Goal: Navigation & Orientation: Find specific page/section

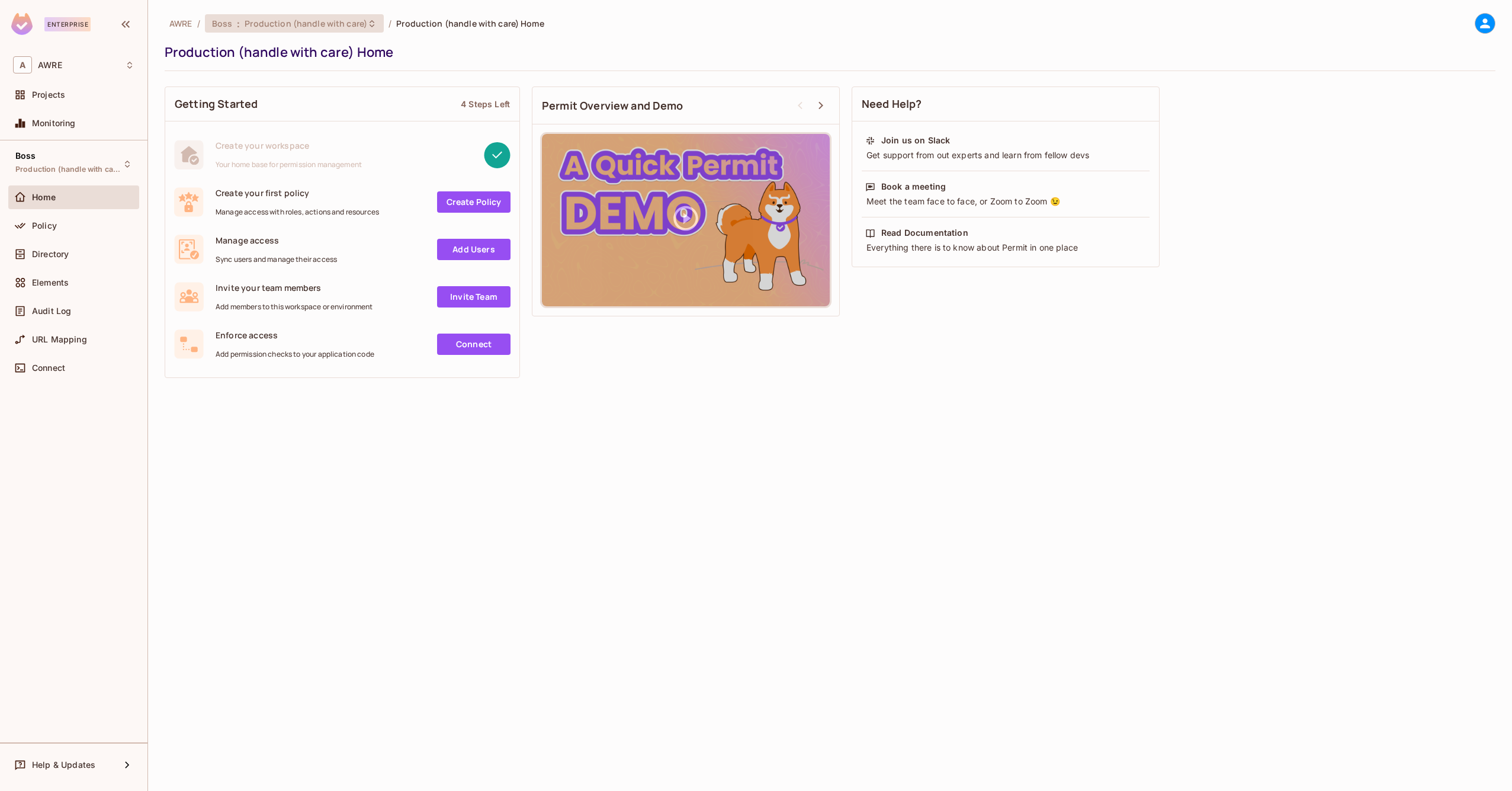
click at [367, 19] on icon at bounding box center [372, 23] width 9 height 9
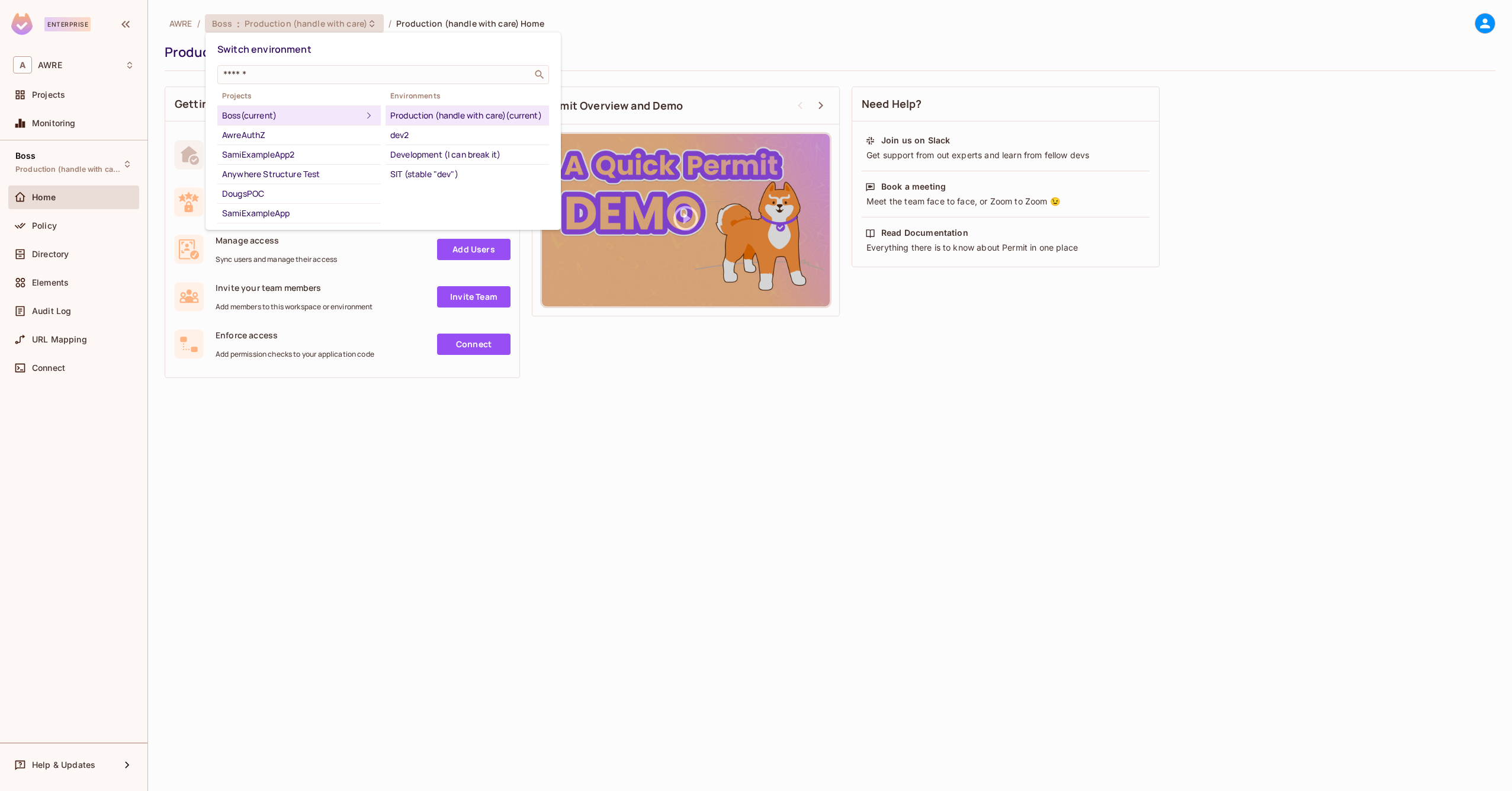
click at [153, 181] on div at bounding box center [756, 396] width 1512 height 791
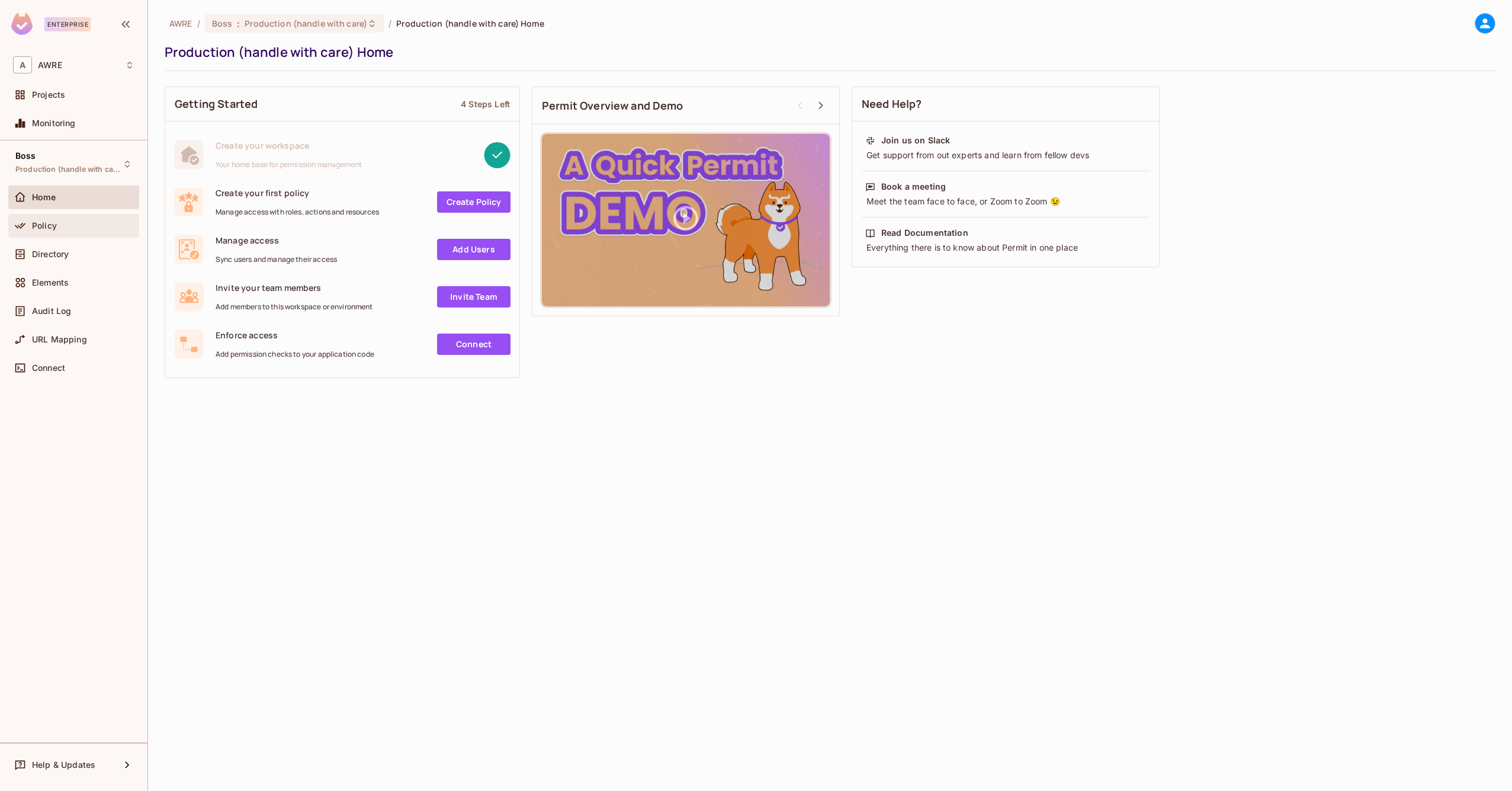
click at [64, 224] on div "Policy" at bounding box center [83, 226] width 102 height 9
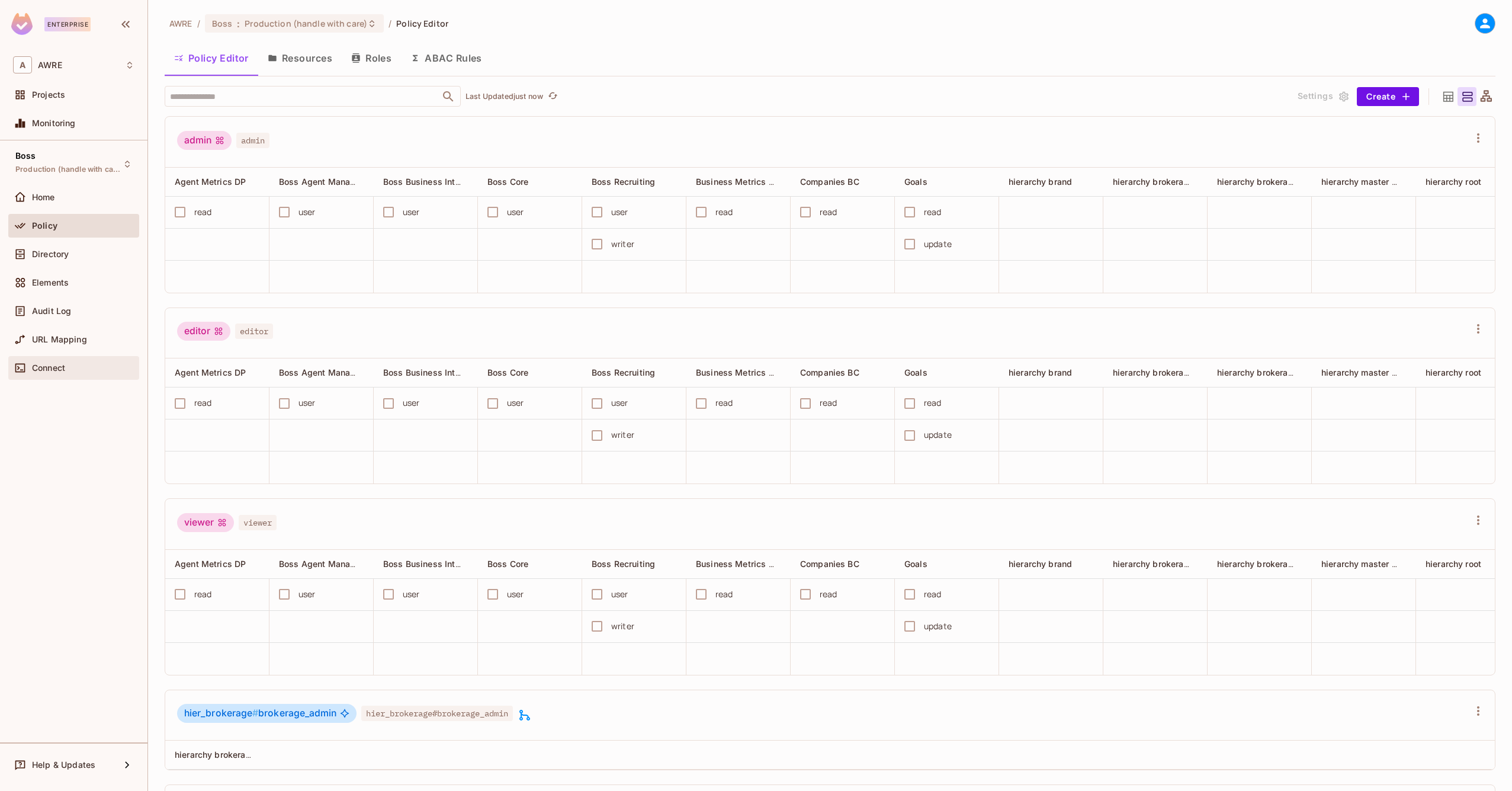
click at [54, 365] on span "Connect" at bounding box center [49, 368] width 33 height 9
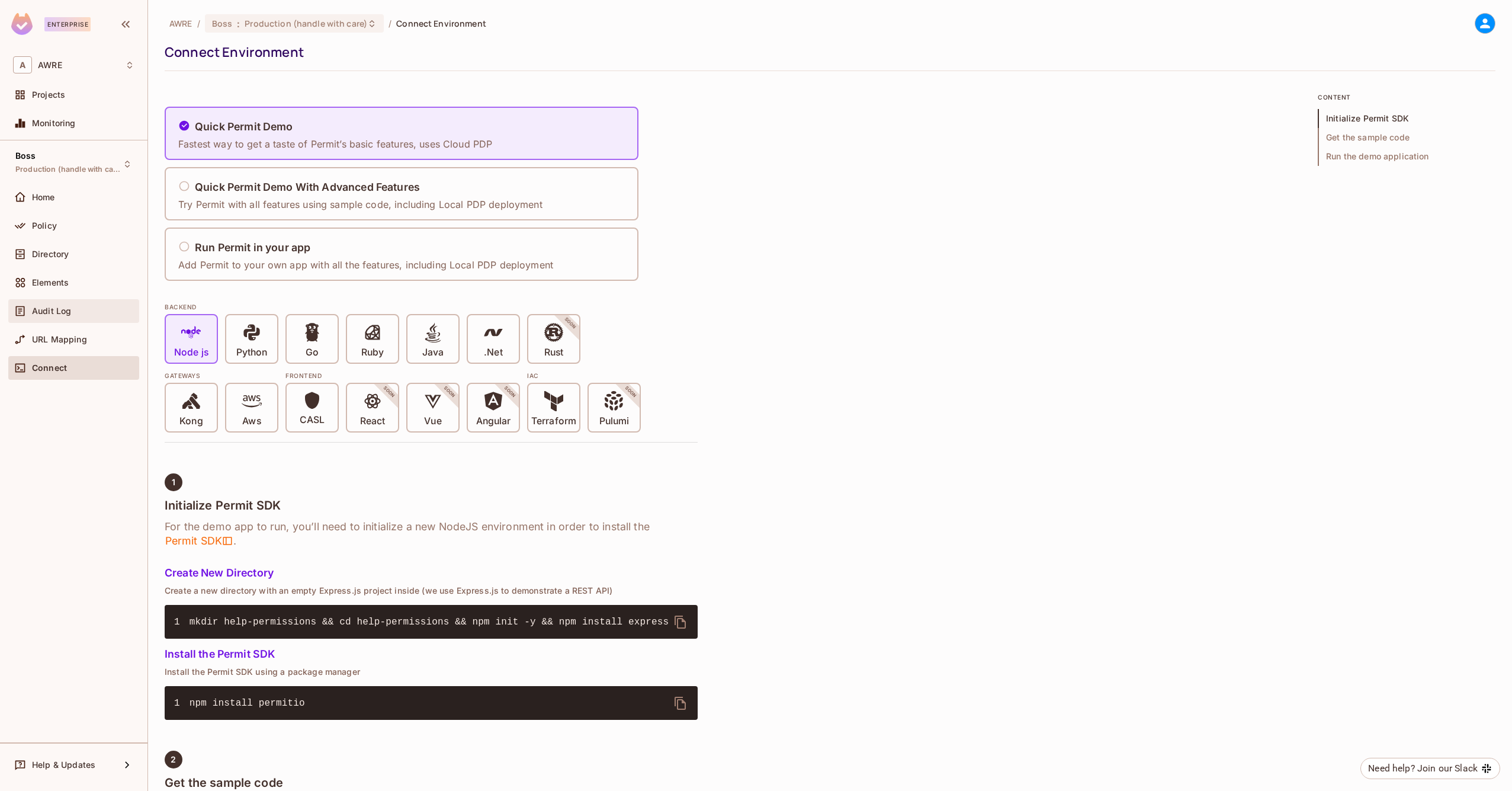
click at [54, 311] on span "Audit Log" at bounding box center [52, 311] width 39 height 9
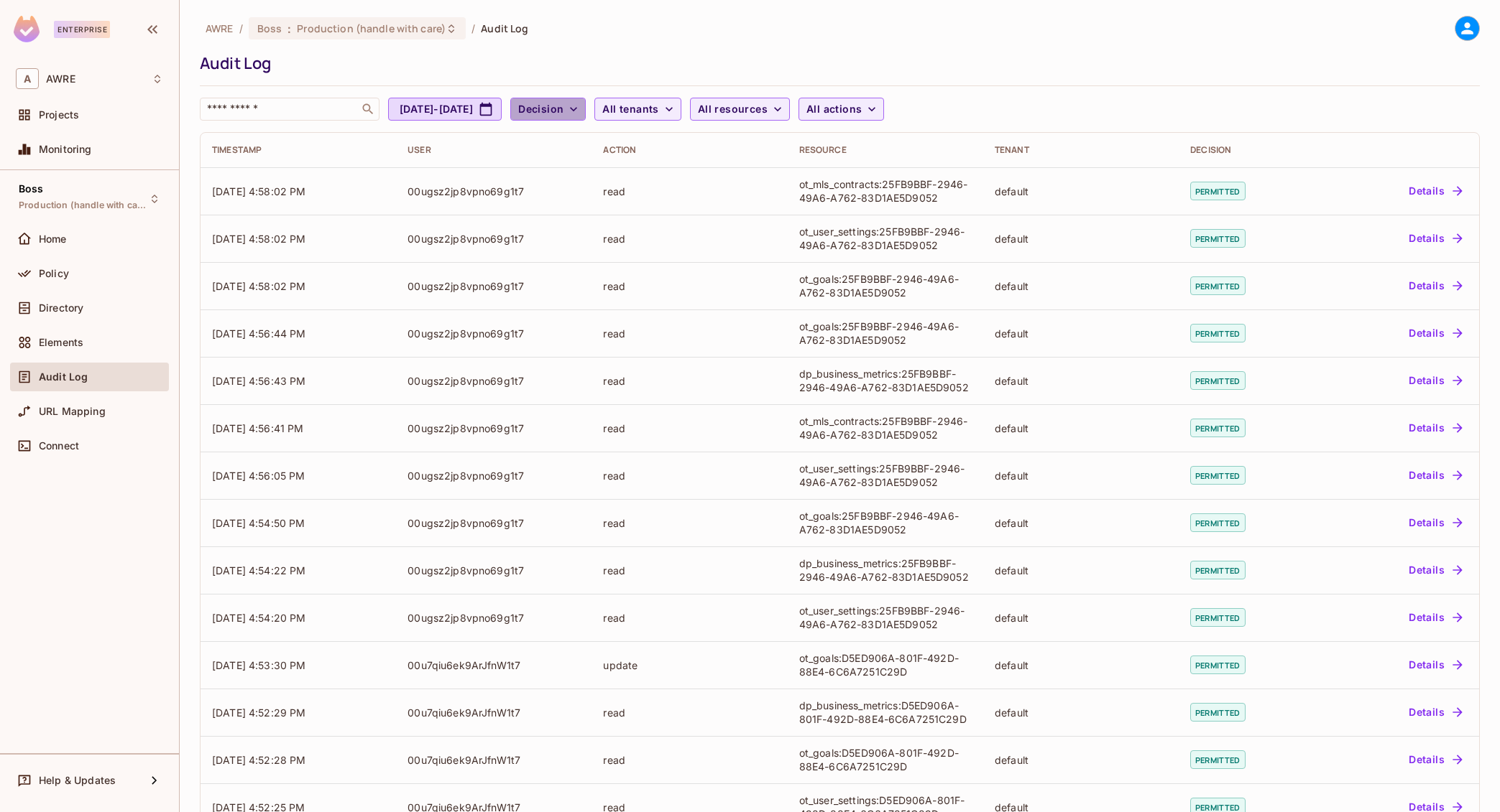
click at [580, 110] on icon "button" at bounding box center [574, 110] width 15 height 15
click at [655, 41] on div at bounding box center [750, 406] width 1500 height 812
click at [580, 115] on icon "button" at bounding box center [574, 110] width 15 height 15
click at [636, 178] on span "Denied" at bounding box center [628, 173] width 49 height 14
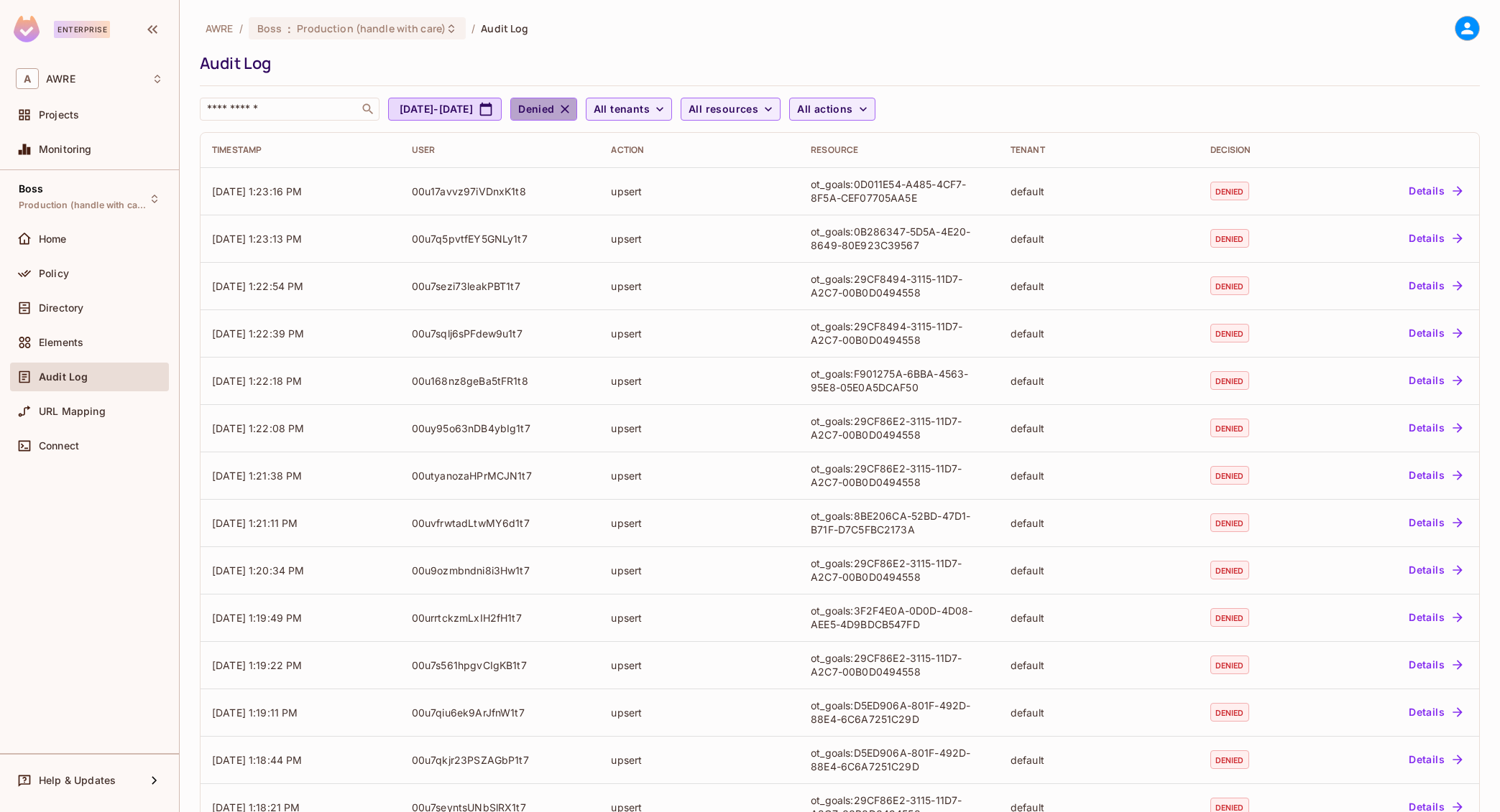
click at [572, 103] on icon "button" at bounding box center [565, 110] width 15 height 15
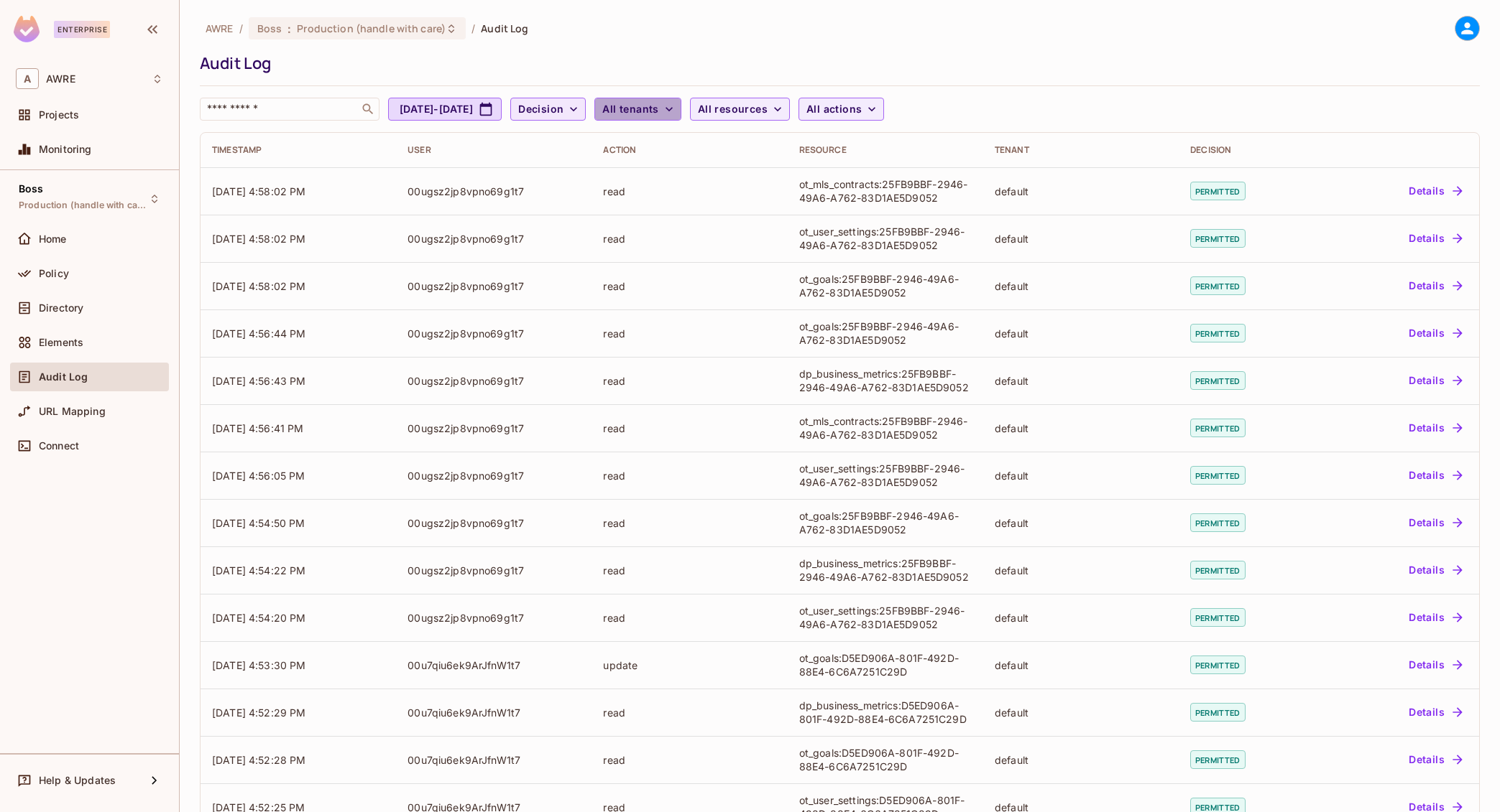
click at [673, 109] on icon "button" at bounding box center [669, 109] width 7 height 4
click at [762, 38] on div at bounding box center [750, 406] width 1500 height 812
click at [785, 115] on icon "button" at bounding box center [778, 110] width 15 height 15
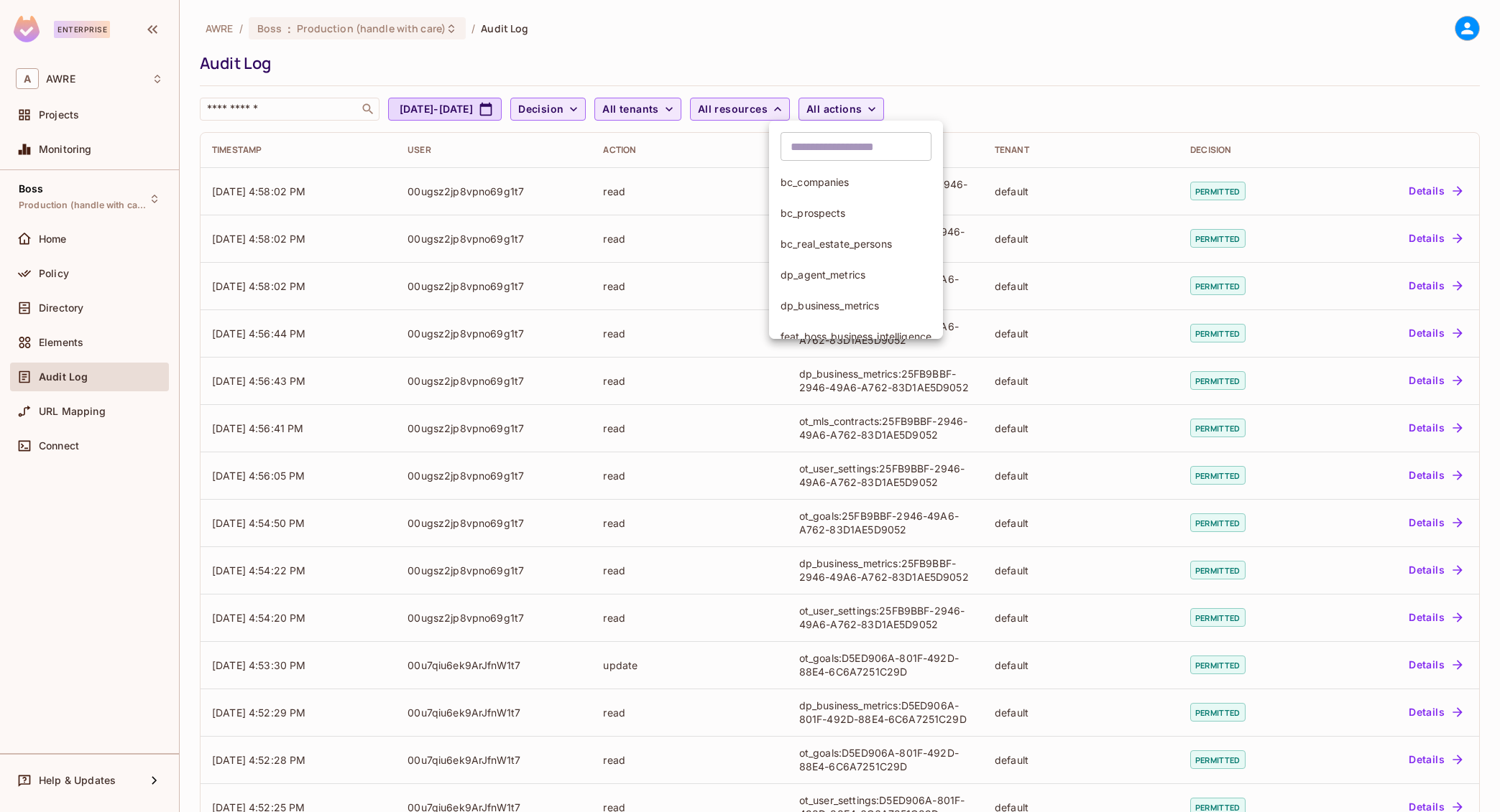
click at [822, 60] on div at bounding box center [750, 406] width 1500 height 812
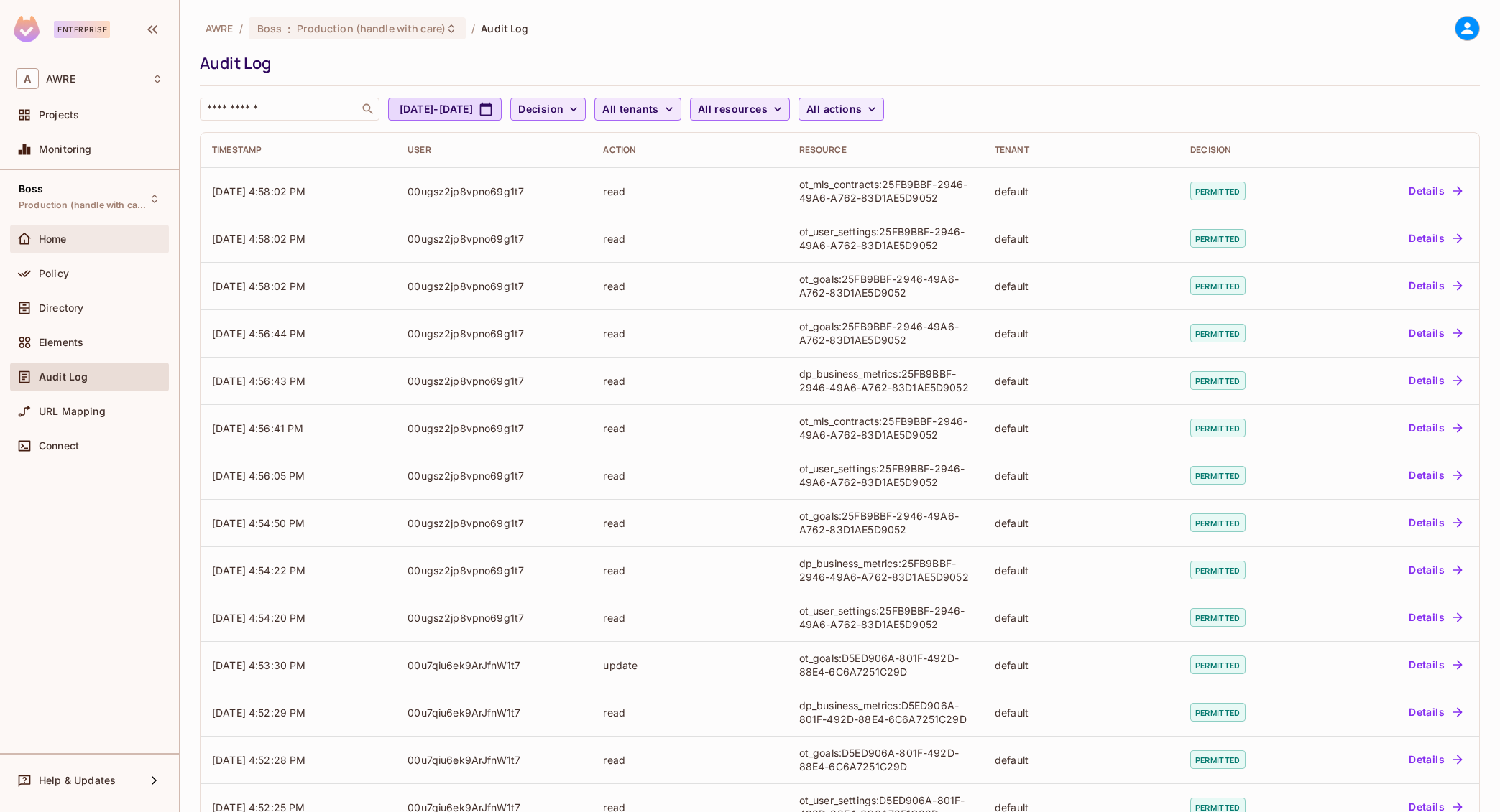
click at [52, 238] on span "Home" at bounding box center [53, 239] width 28 height 11
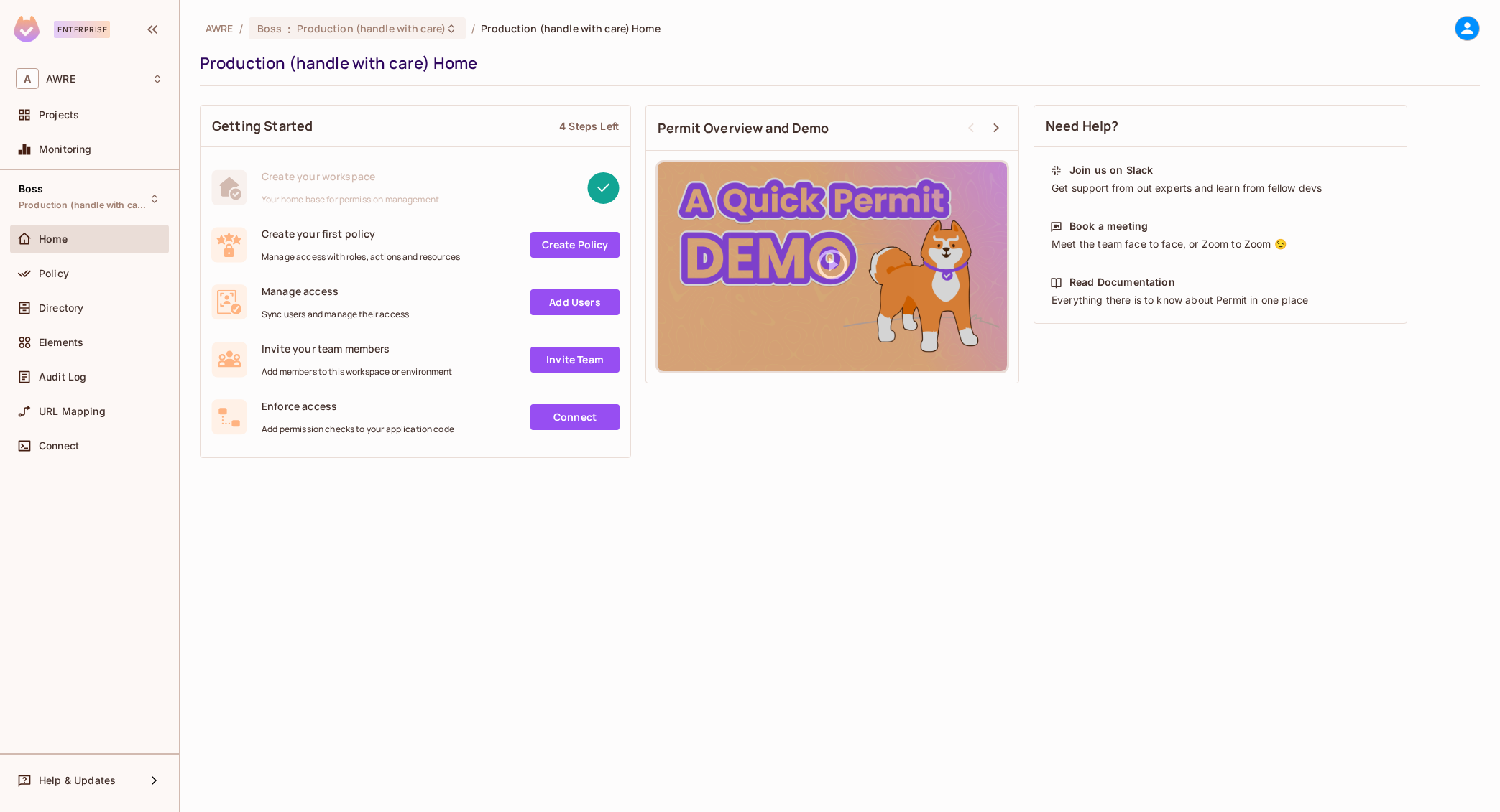
click at [59, 151] on span "Monitoring" at bounding box center [66, 149] width 54 height 11
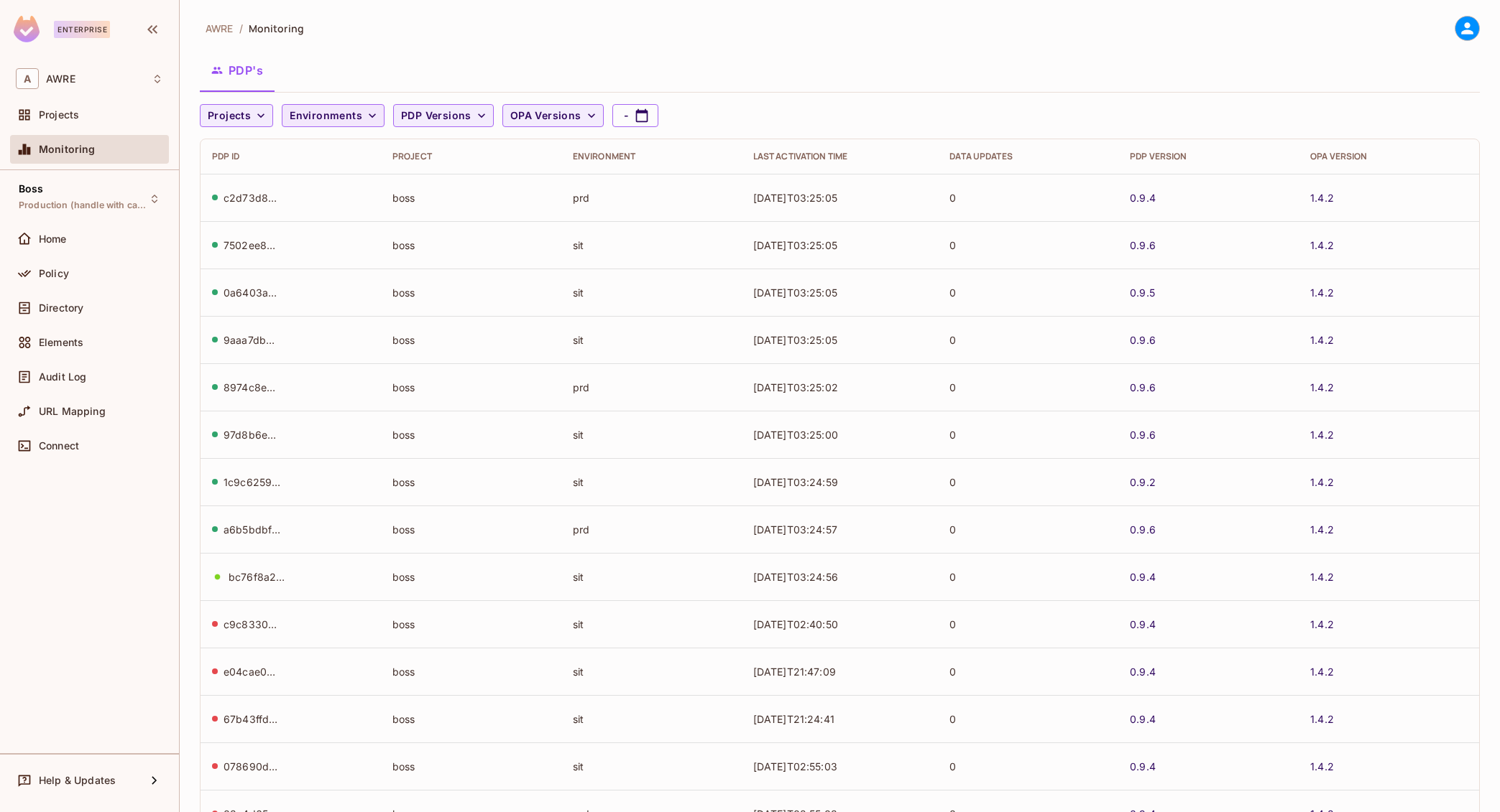
click at [367, 118] on icon "button" at bounding box center [373, 116] width 15 height 15
click at [586, 172] on div at bounding box center [750, 406] width 1500 height 812
click at [372, 112] on icon "button" at bounding box center [373, 116] width 15 height 15
click at [353, 156] on div "No results found" at bounding box center [335, 150] width 109 height 34
click at [769, 112] on div at bounding box center [750, 406] width 1500 height 812
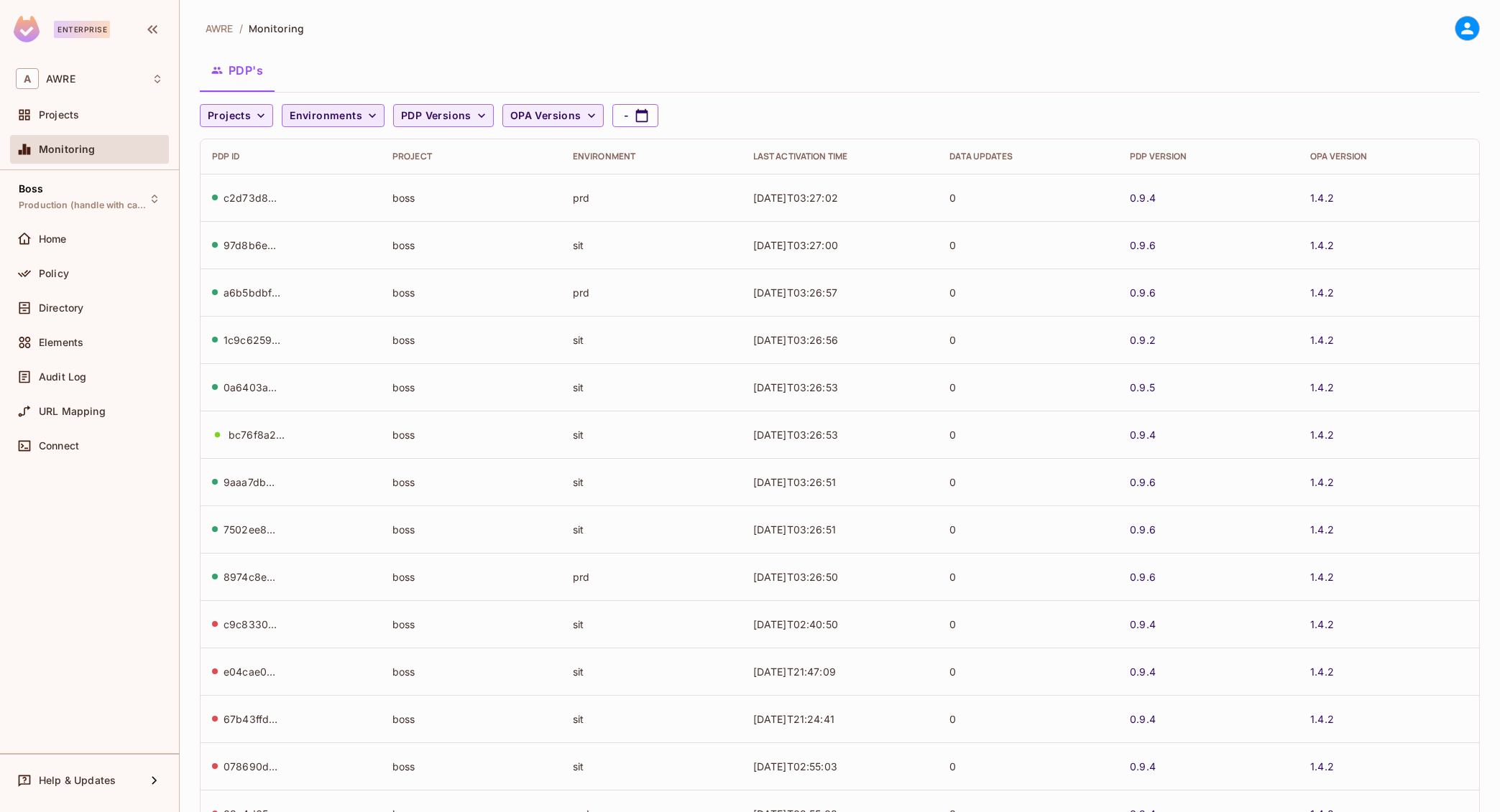
click at [605, 159] on div "Environment" at bounding box center [652, 157] width 157 height 11
click at [593, 157] on div "Environment" at bounding box center [652, 157] width 157 height 11
click at [66, 273] on span "Policy" at bounding box center [54, 273] width 30 height 11
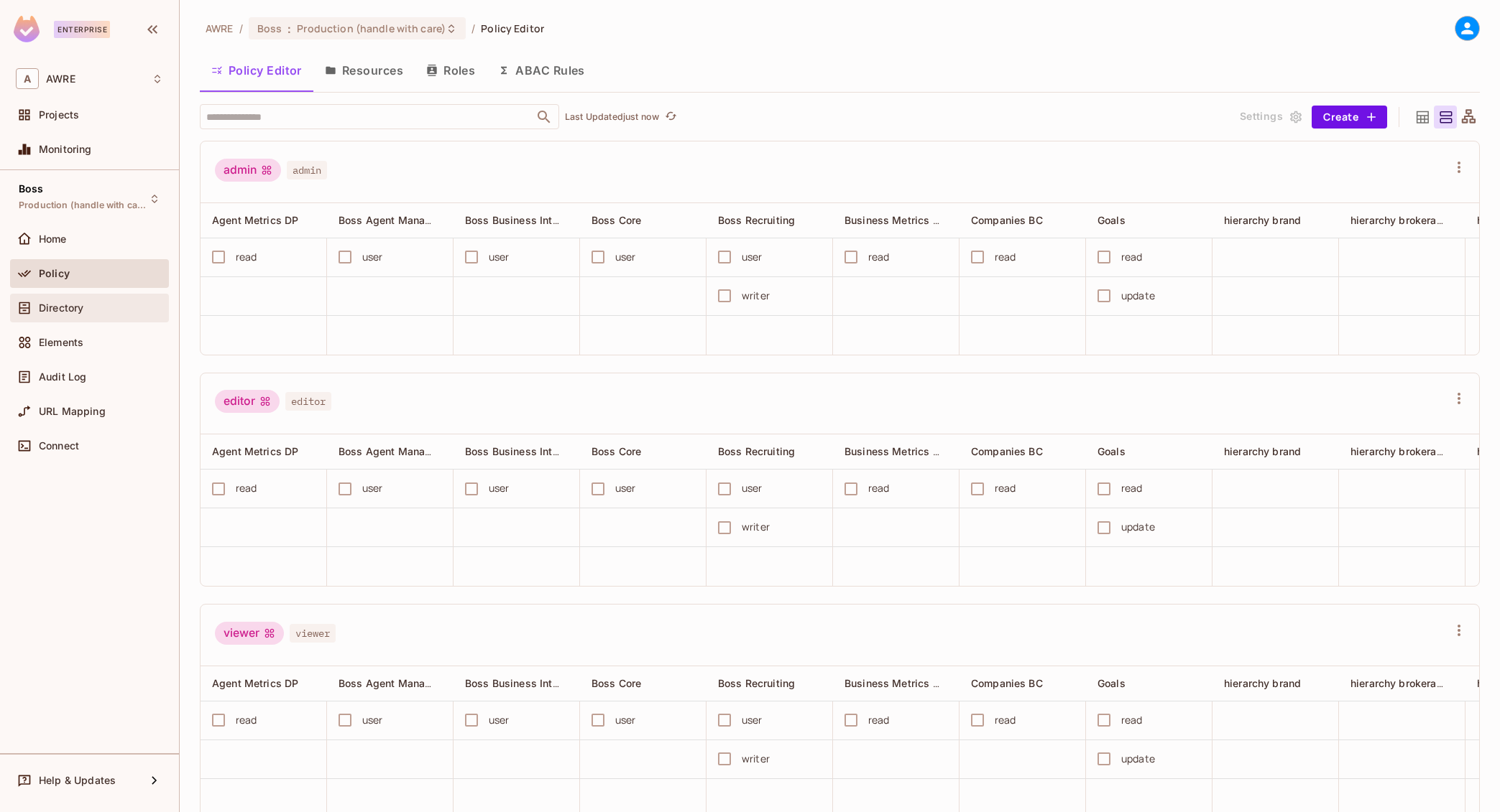
click at [61, 307] on span "Directory" at bounding box center [61, 308] width 45 height 11
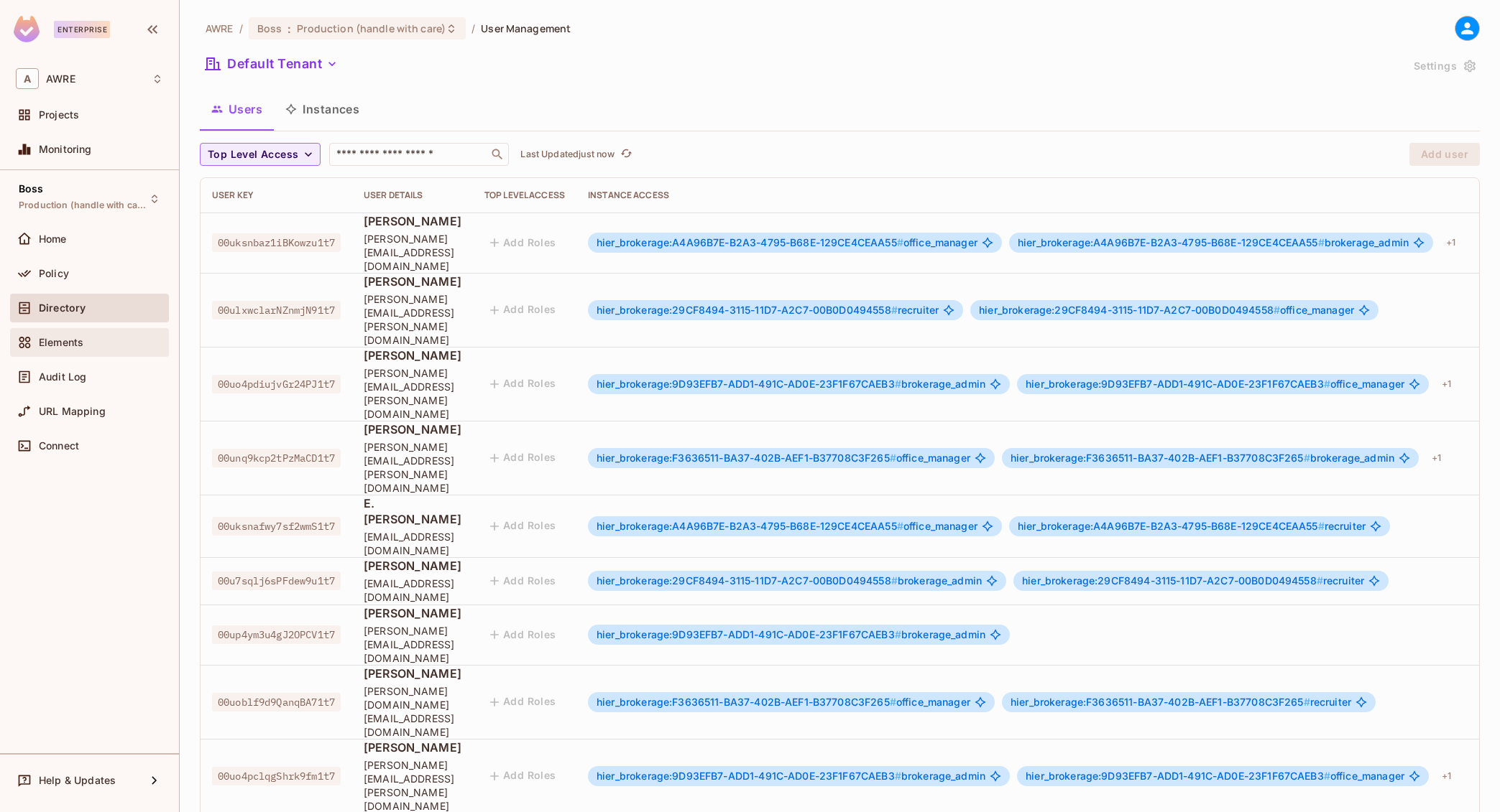
click at [66, 342] on span "Elements" at bounding box center [61, 342] width 45 height 11
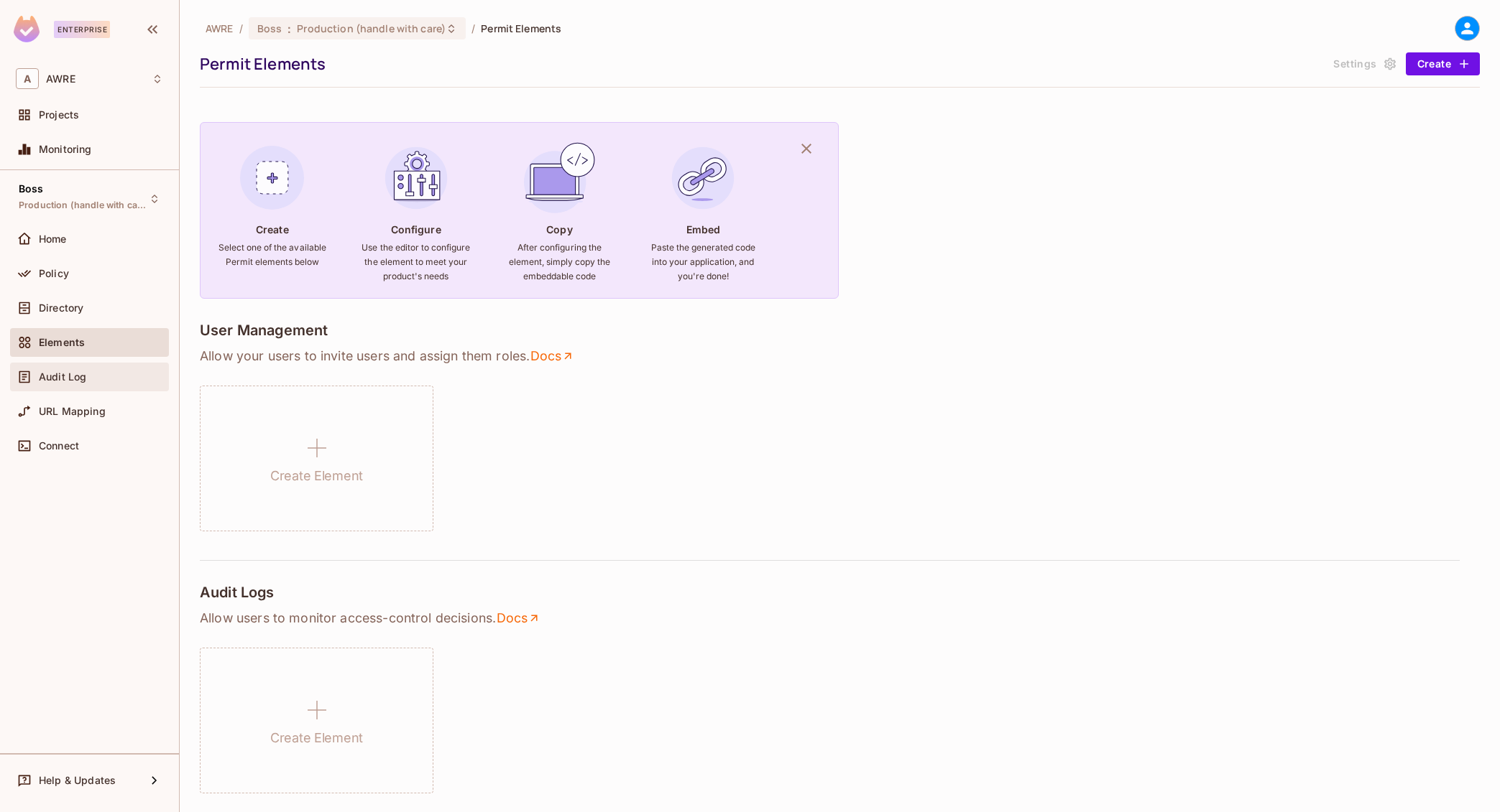
click at [66, 376] on span "Audit Log" at bounding box center [62, 377] width 47 height 11
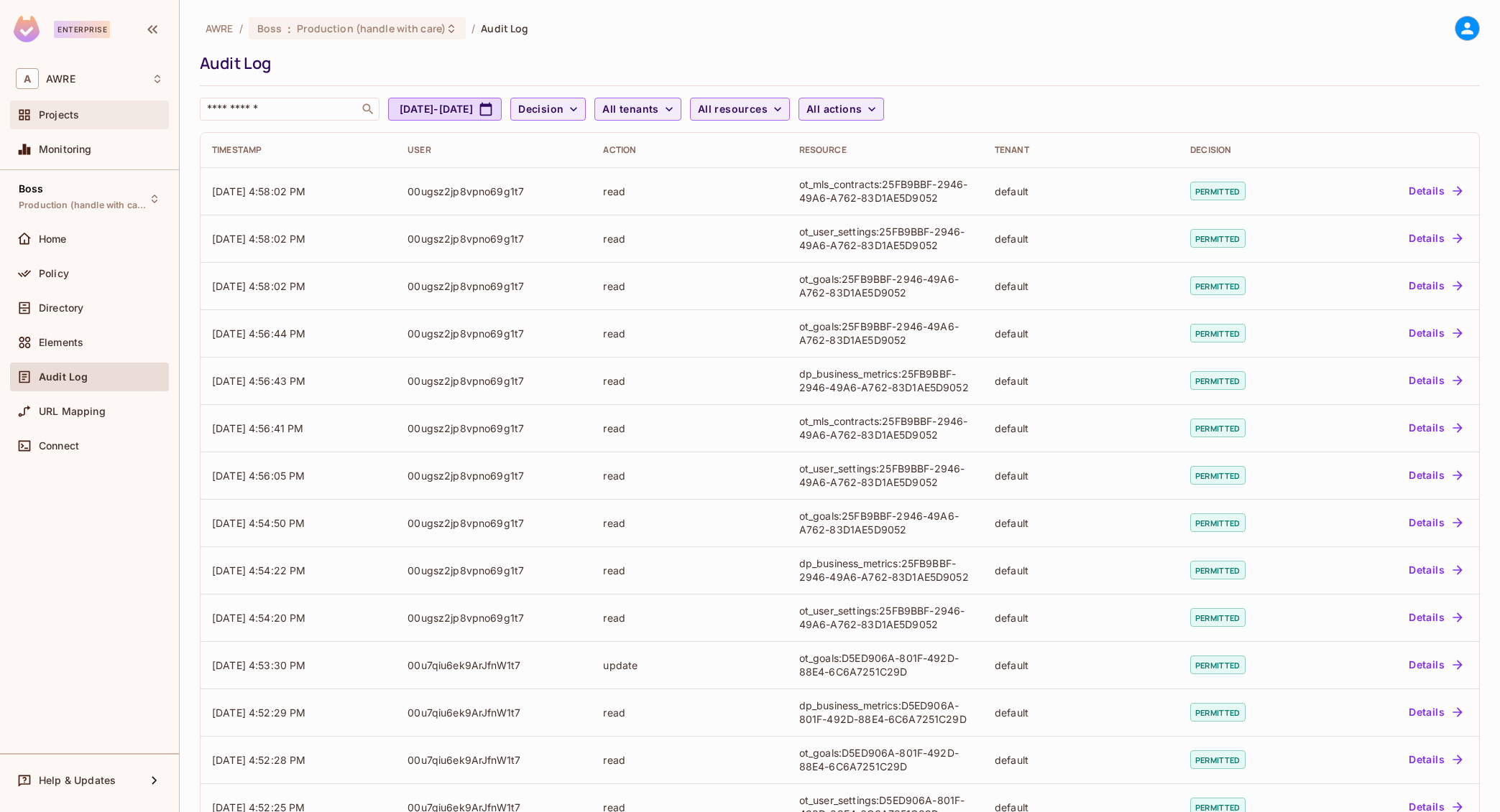
click at [72, 107] on div "Projects" at bounding box center [89, 114] width 148 height 17
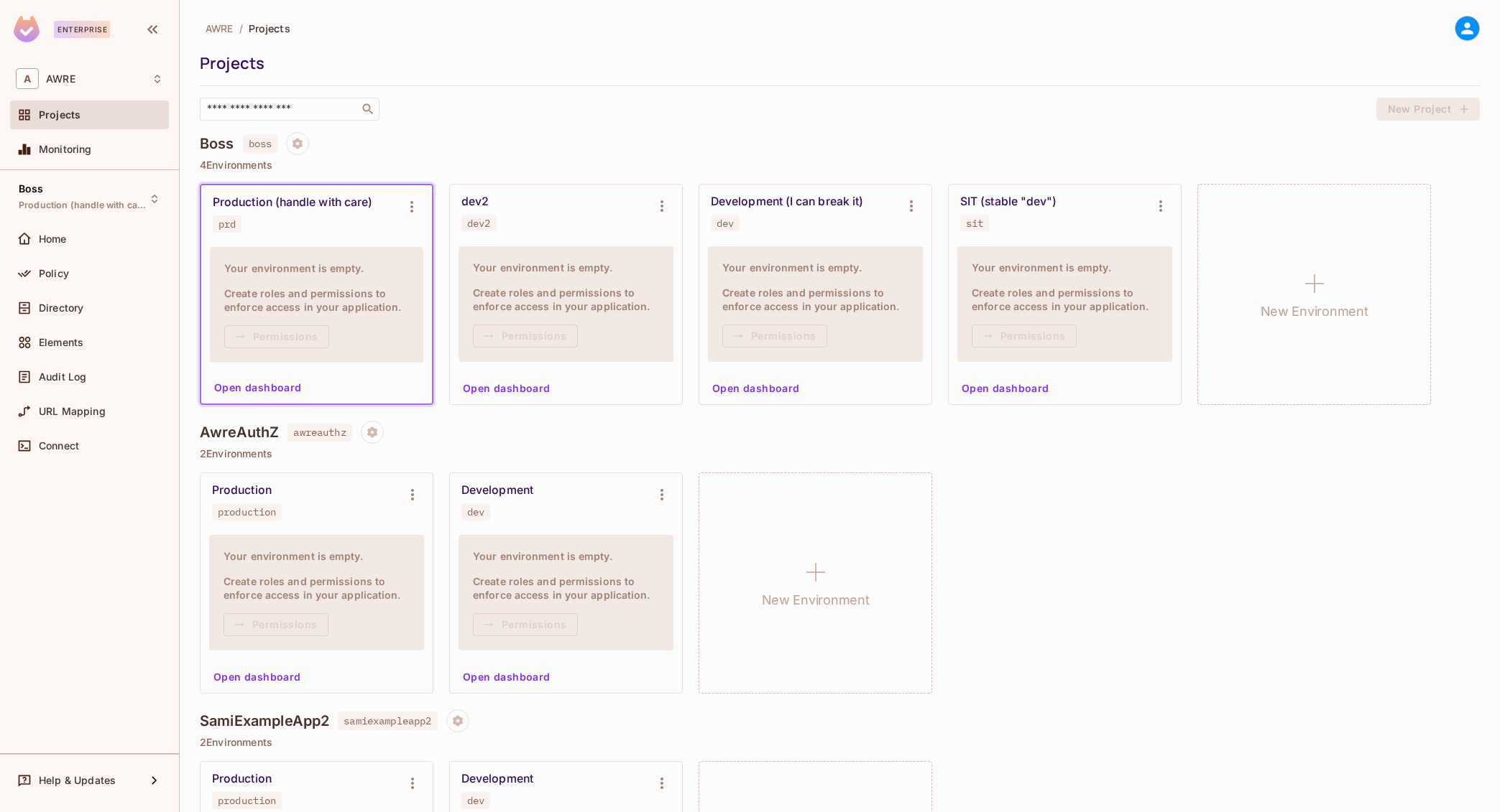
click at [429, 59] on div "Projects" at bounding box center [836, 63] width 1273 height 22
click at [50, 310] on span "Directory" at bounding box center [61, 308] width 45 height 11
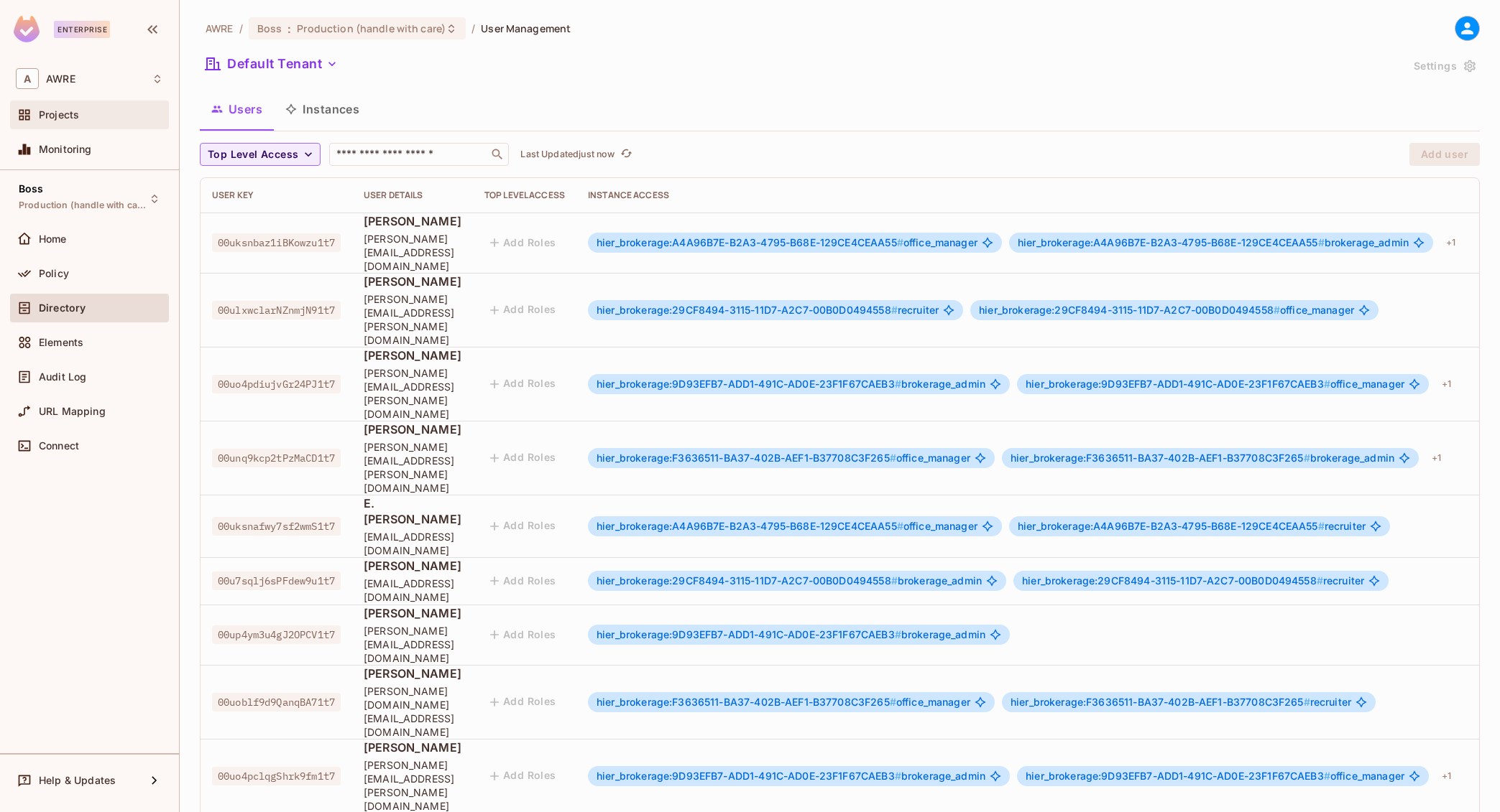
click at [67, 116] on span "Projects" at bounding box center [59, 115] width 41 height 11
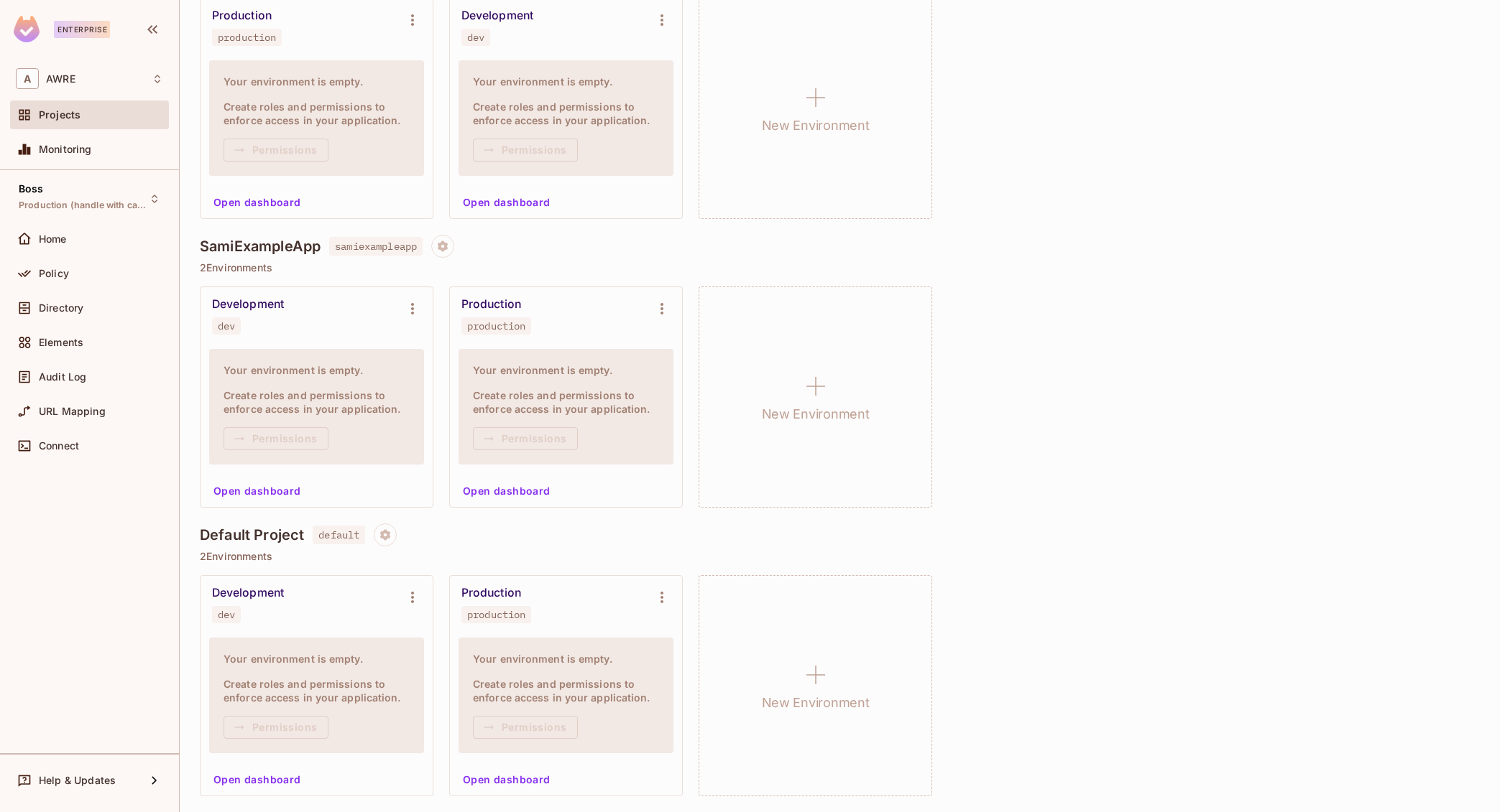
scroll to position [1341, 0]
click at [59, 379] on span "Audit Log" at bounding box center [62, 377] width 47 height 11
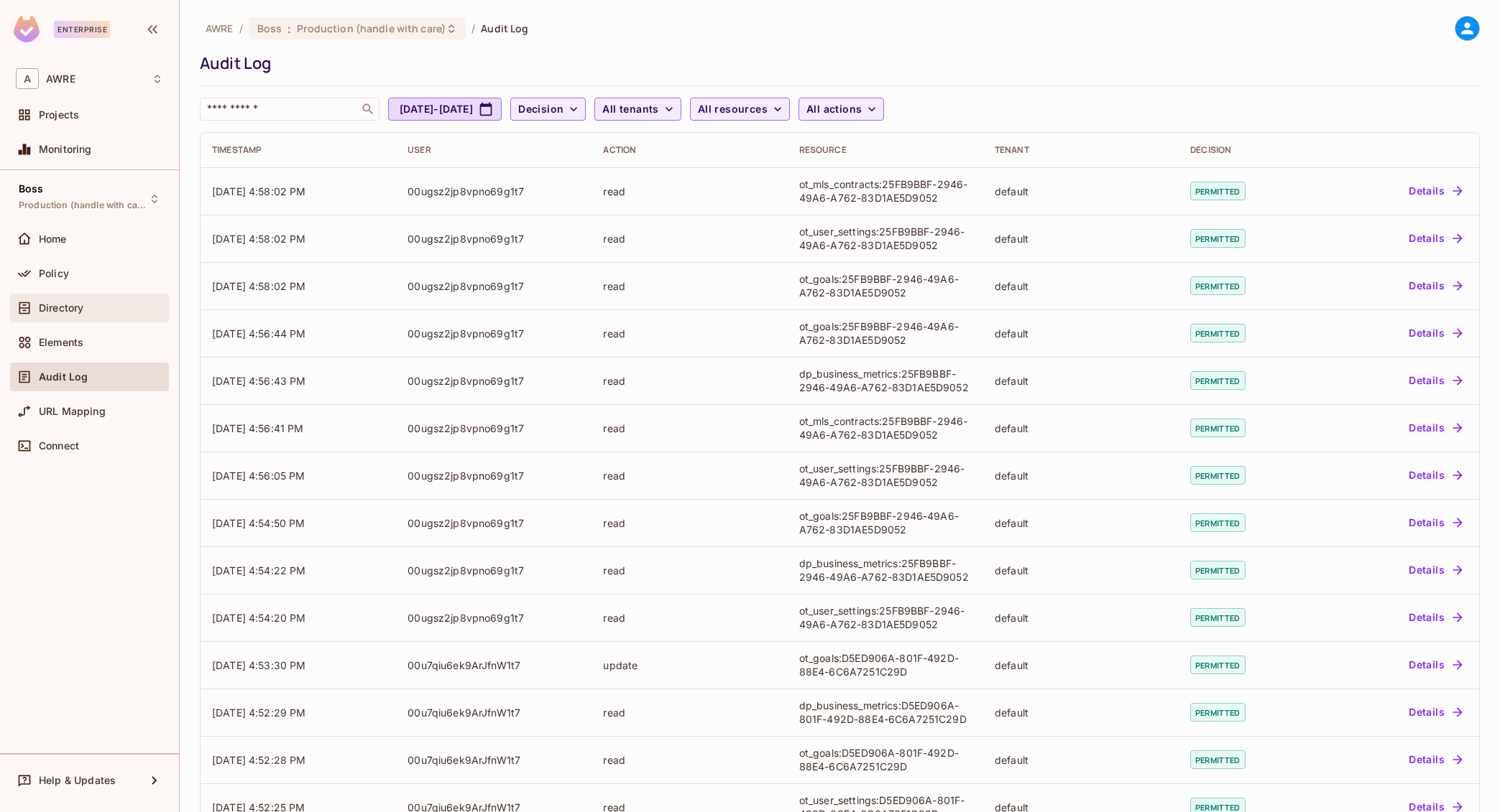
click at [54, 307] on span "Directory" at bounding box center [61, 308] width 45 height 11
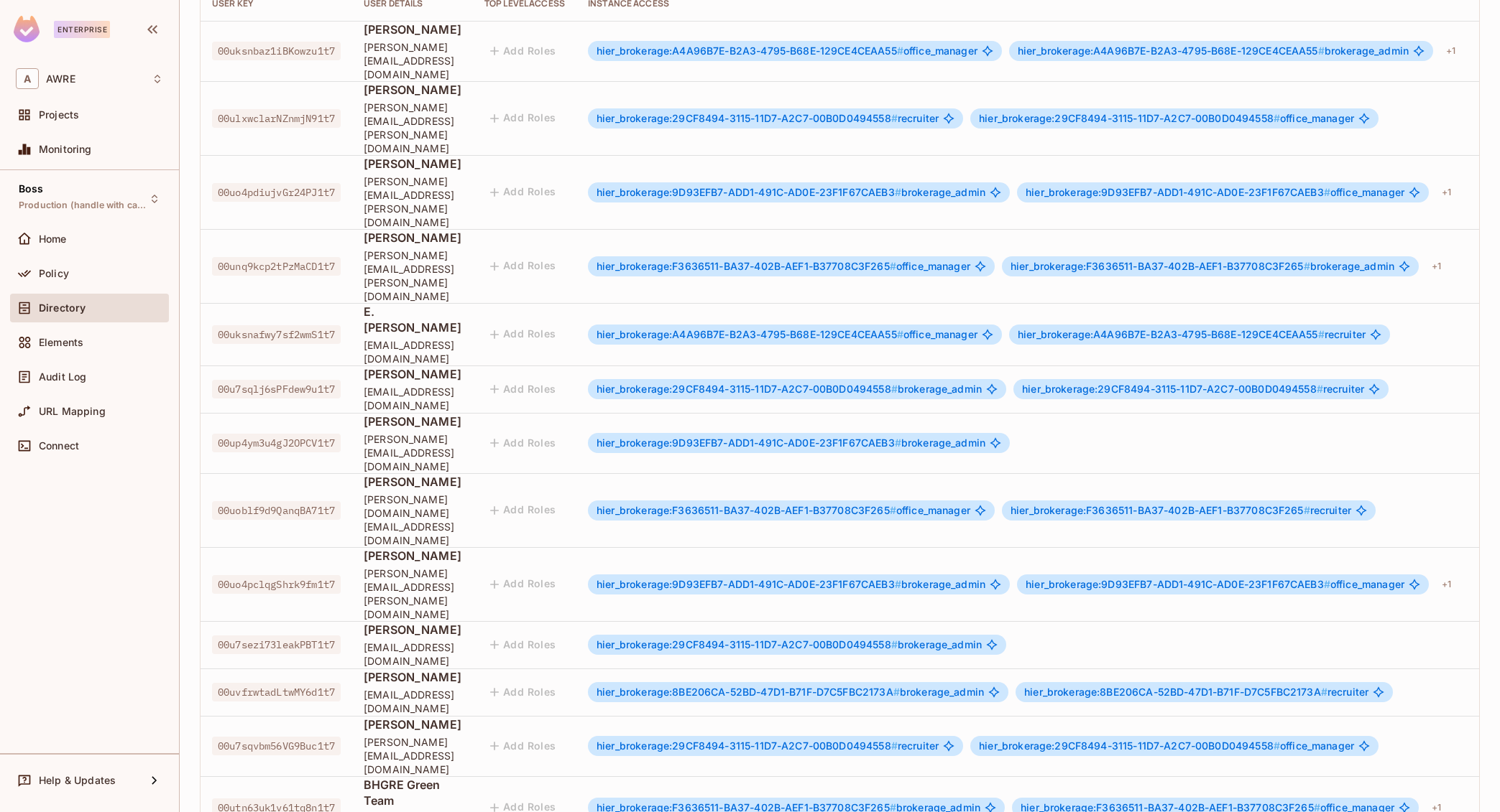
scroll to position [191, 0]
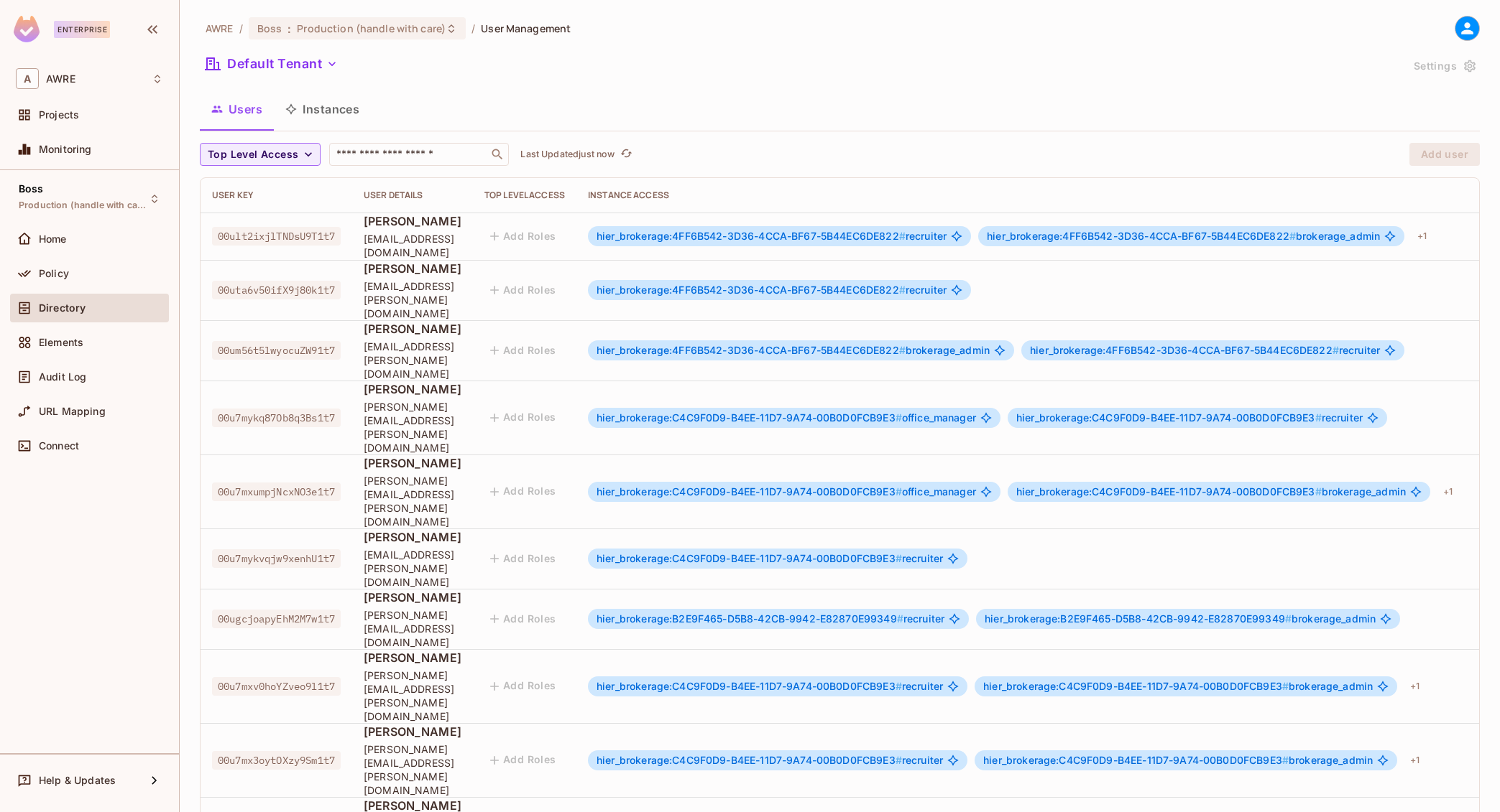
scroll to position [0, 0]
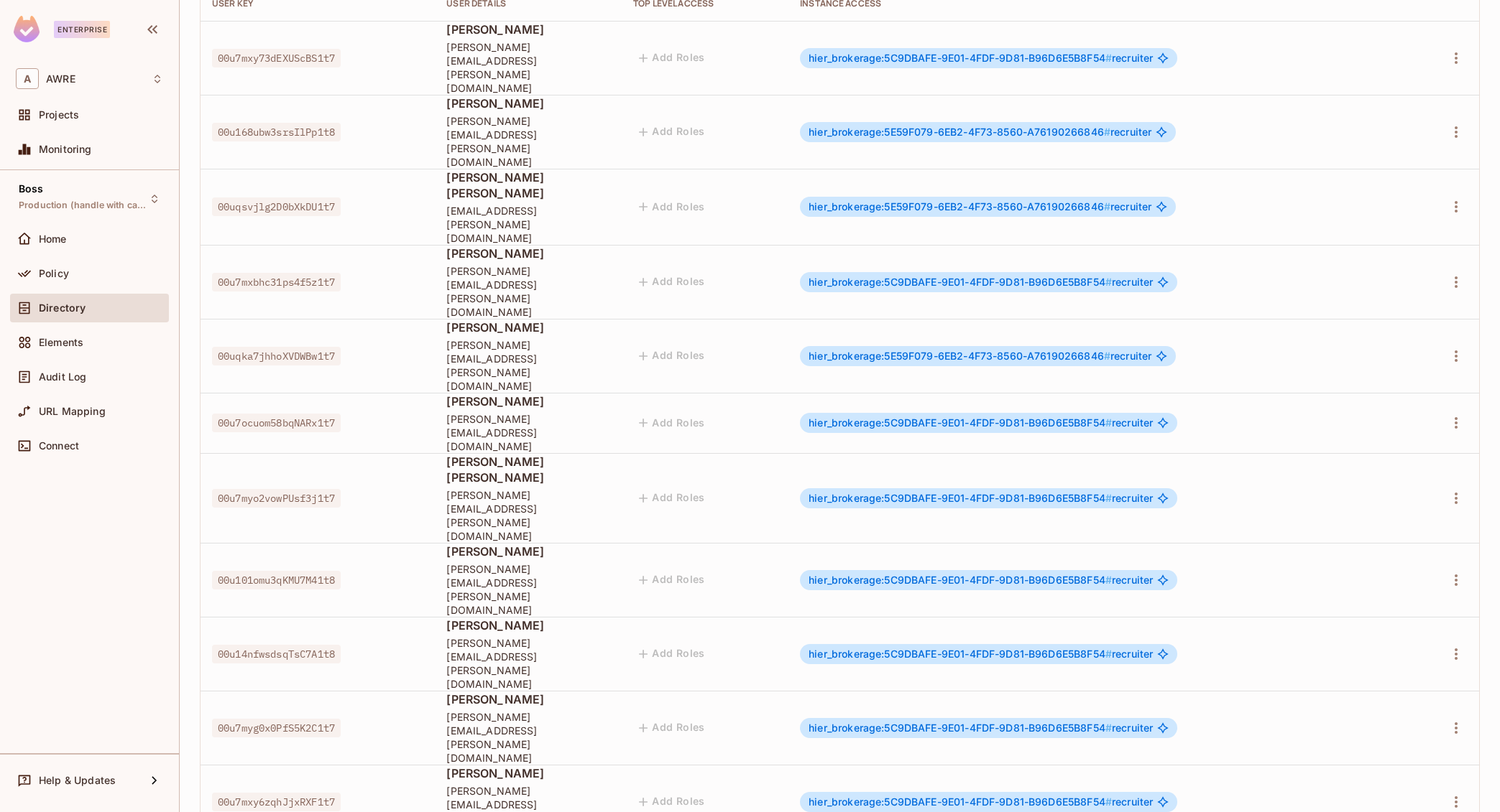
scroll to position [191, 0]
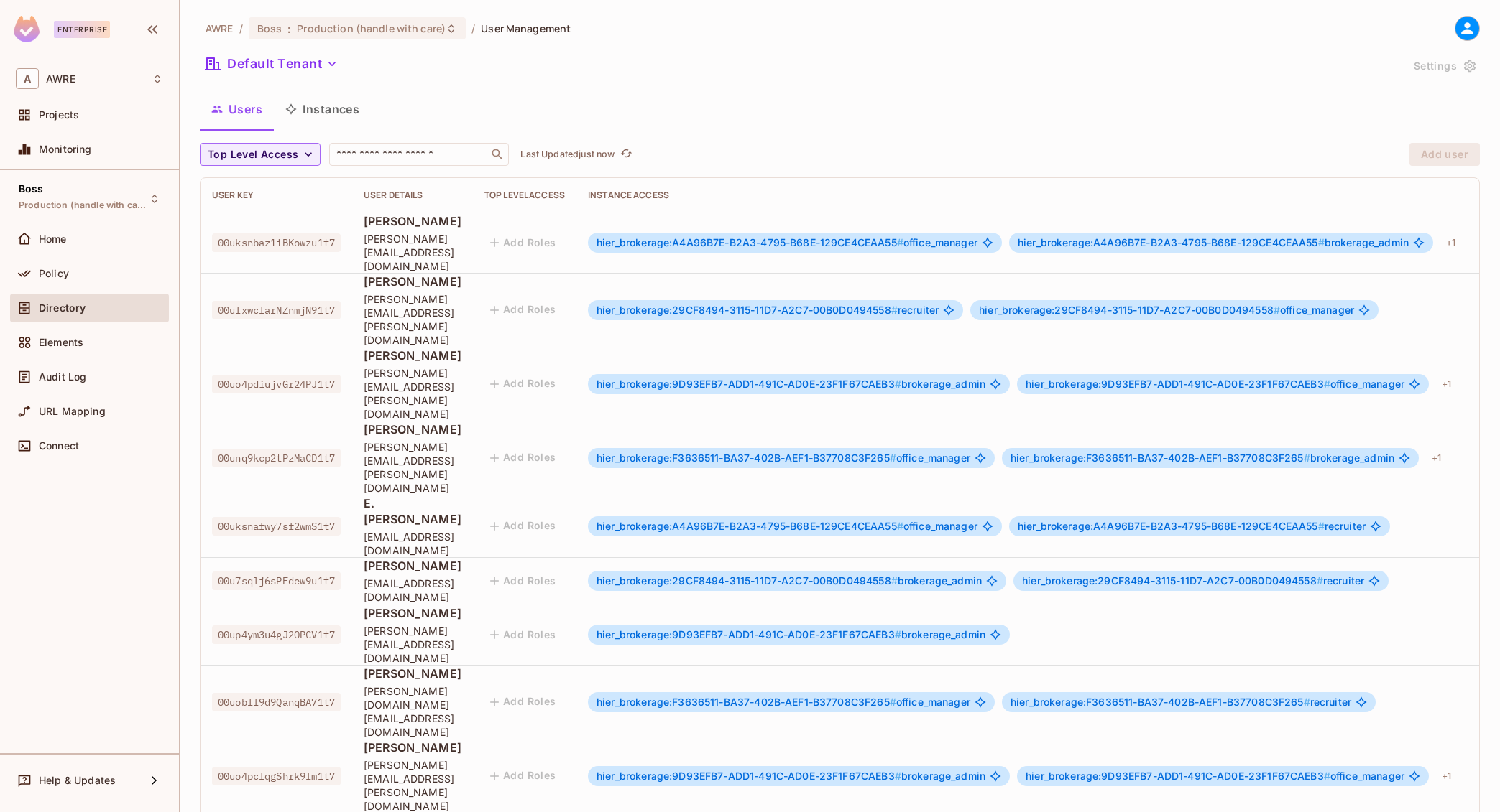
click at [332, 108] on button "Instances" at bounding box center [322, 109] width 97 height 36
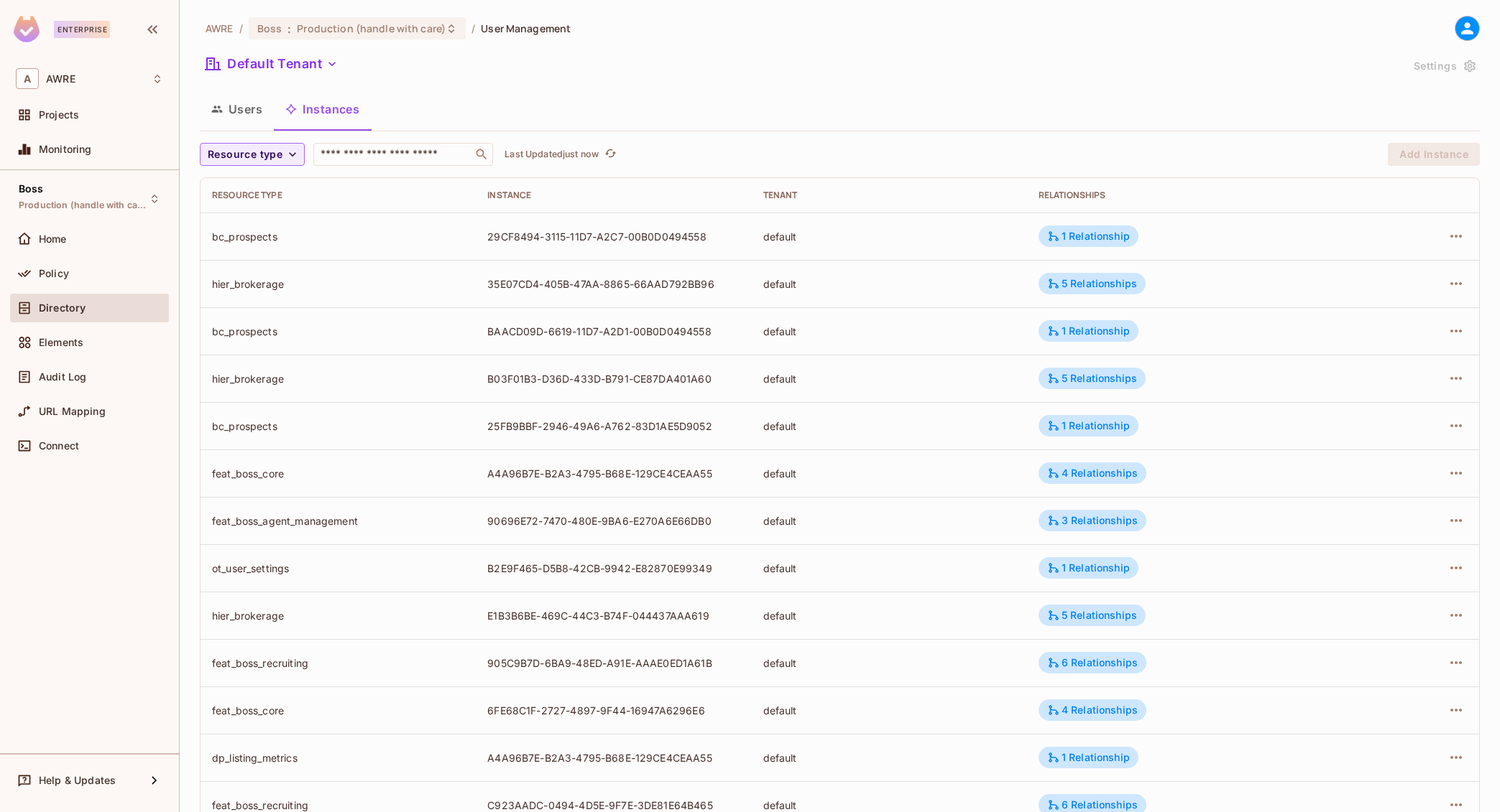
click at [241, 110] on button "Users" at bounding box center [236, 109] width 74 height 36
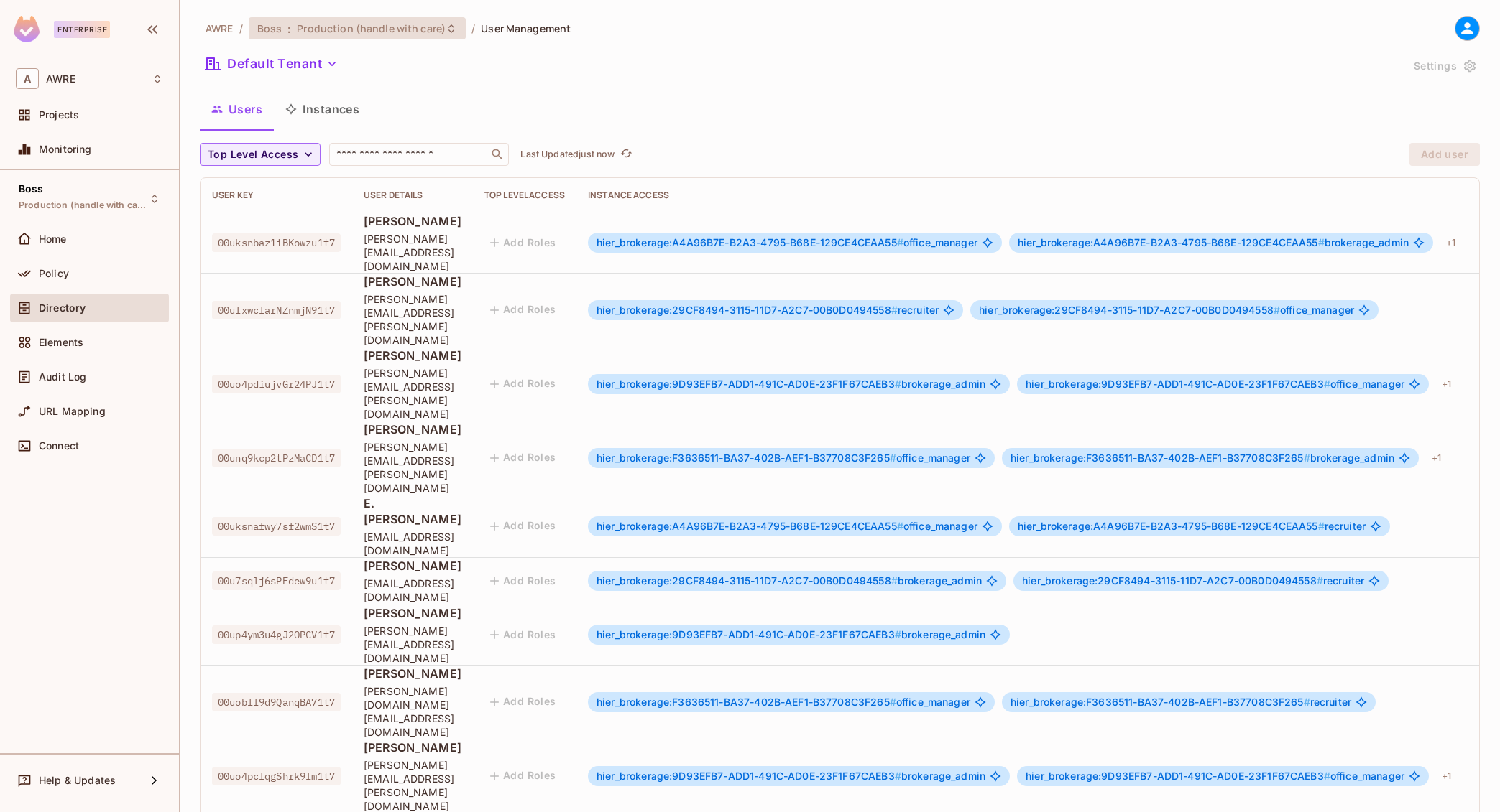
click at [446, 32] on icon at bounding box center [451, 28] width 11 height 11
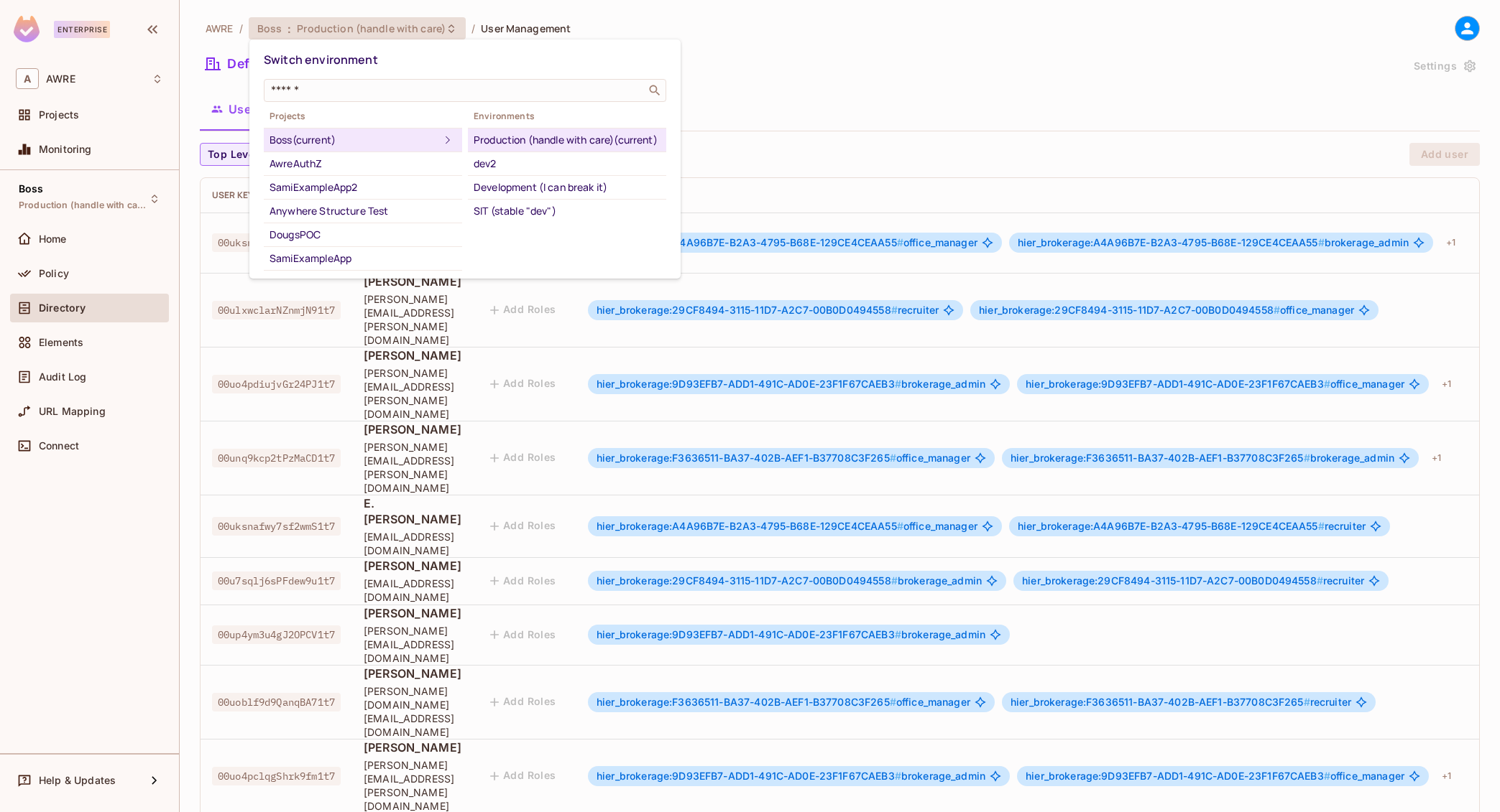
click at [823, 54] on div at bounding box center [750, 406] width 1500 height 812
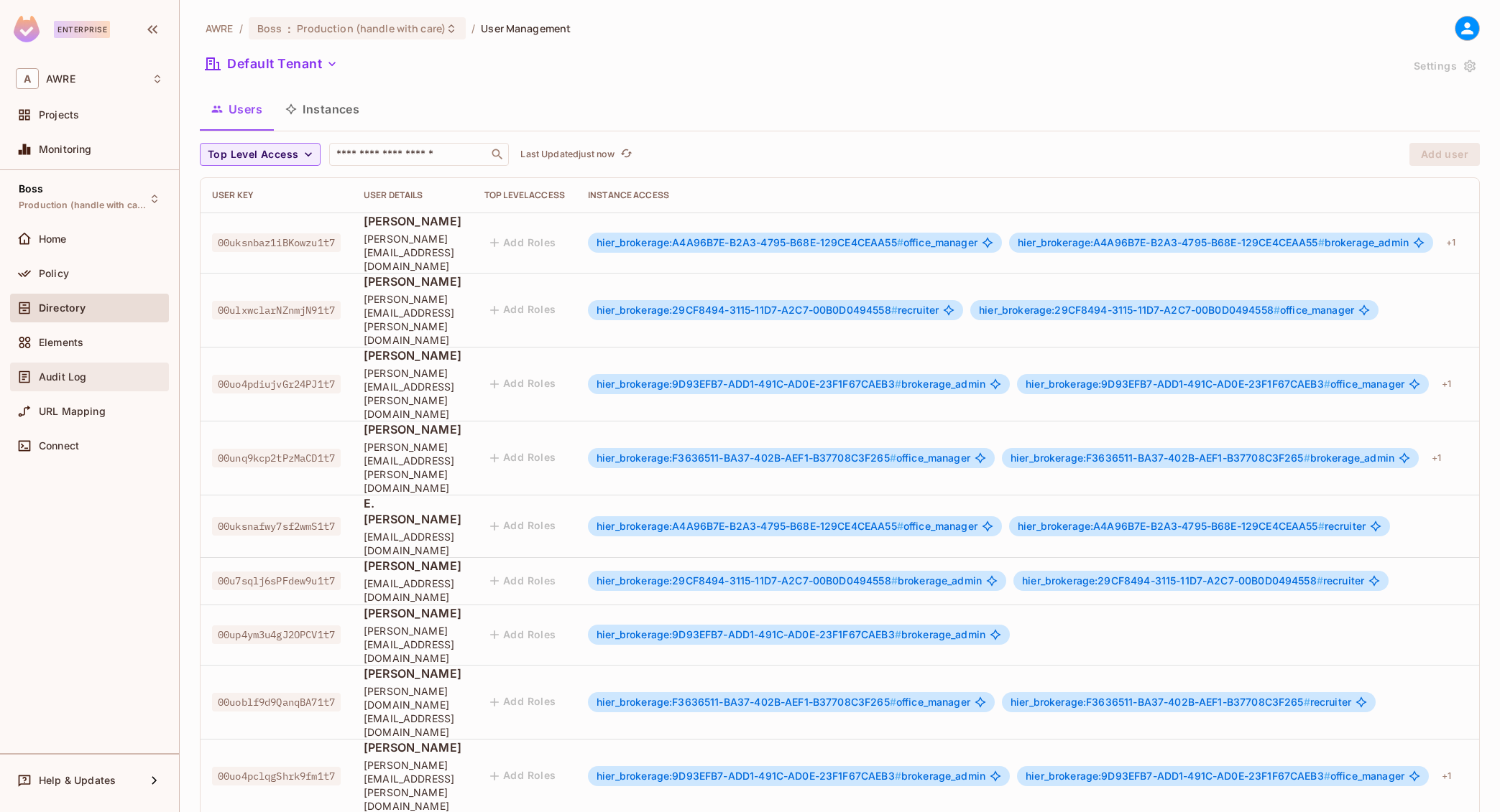
click at [41, 368] on div "Audit Log" at bounding box center [89, 376] width 148 height 17
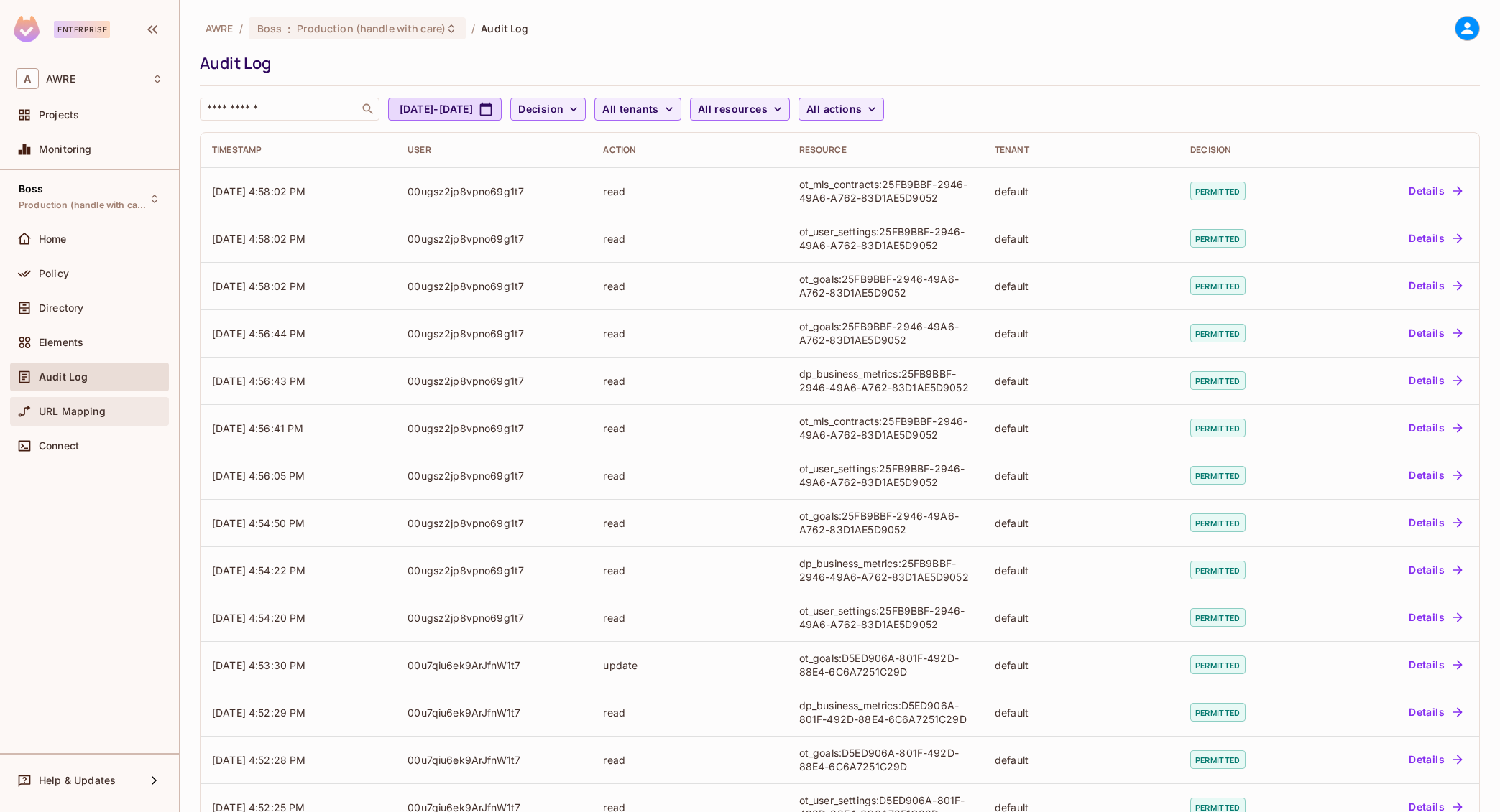
click at [59, 417] on div "URL Mapping" at bounding box center [89, 411] width 148 height 17
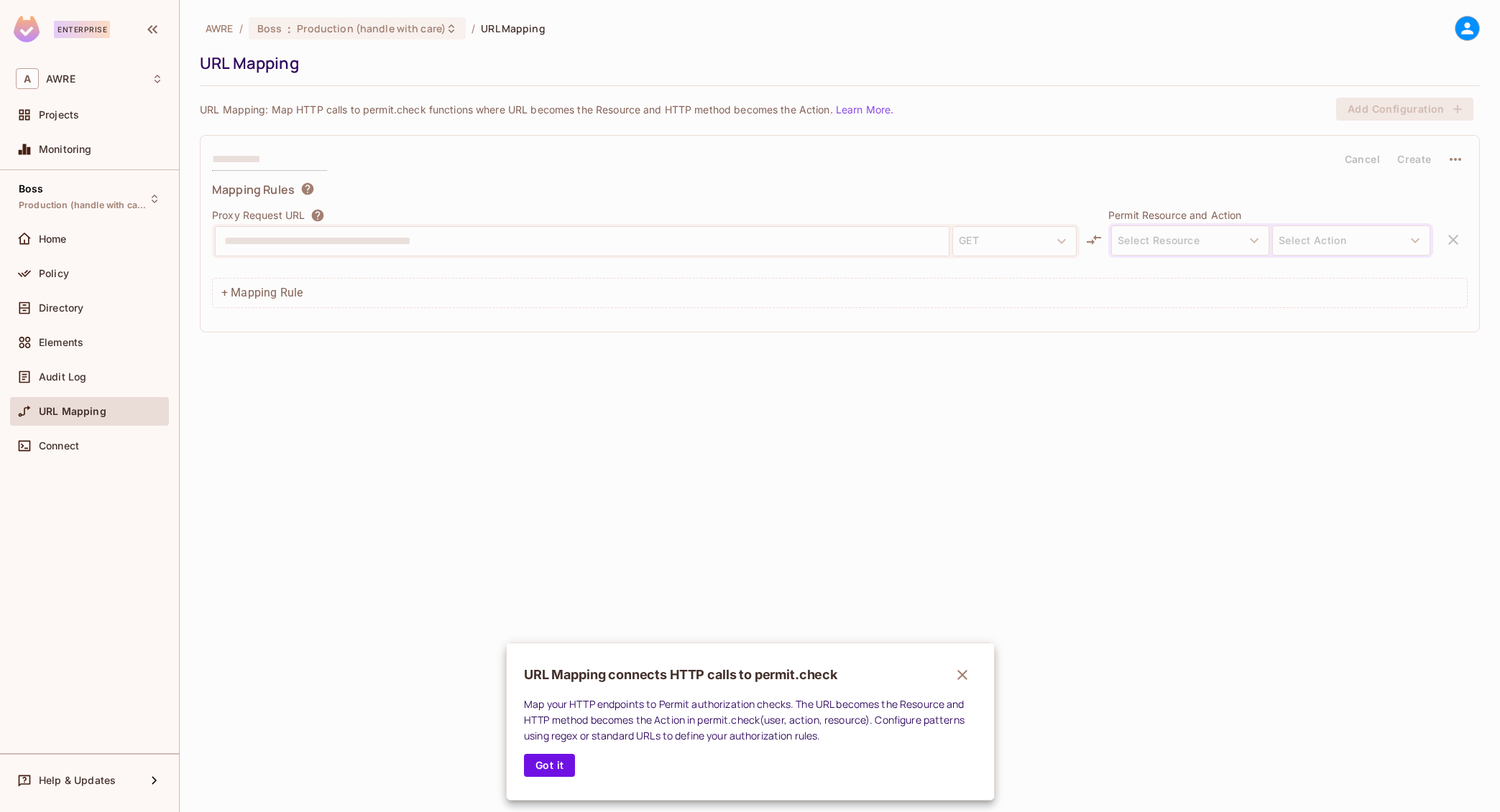
click at [55, 444] on div at bounding box center [750, 406] width 1500 height 812
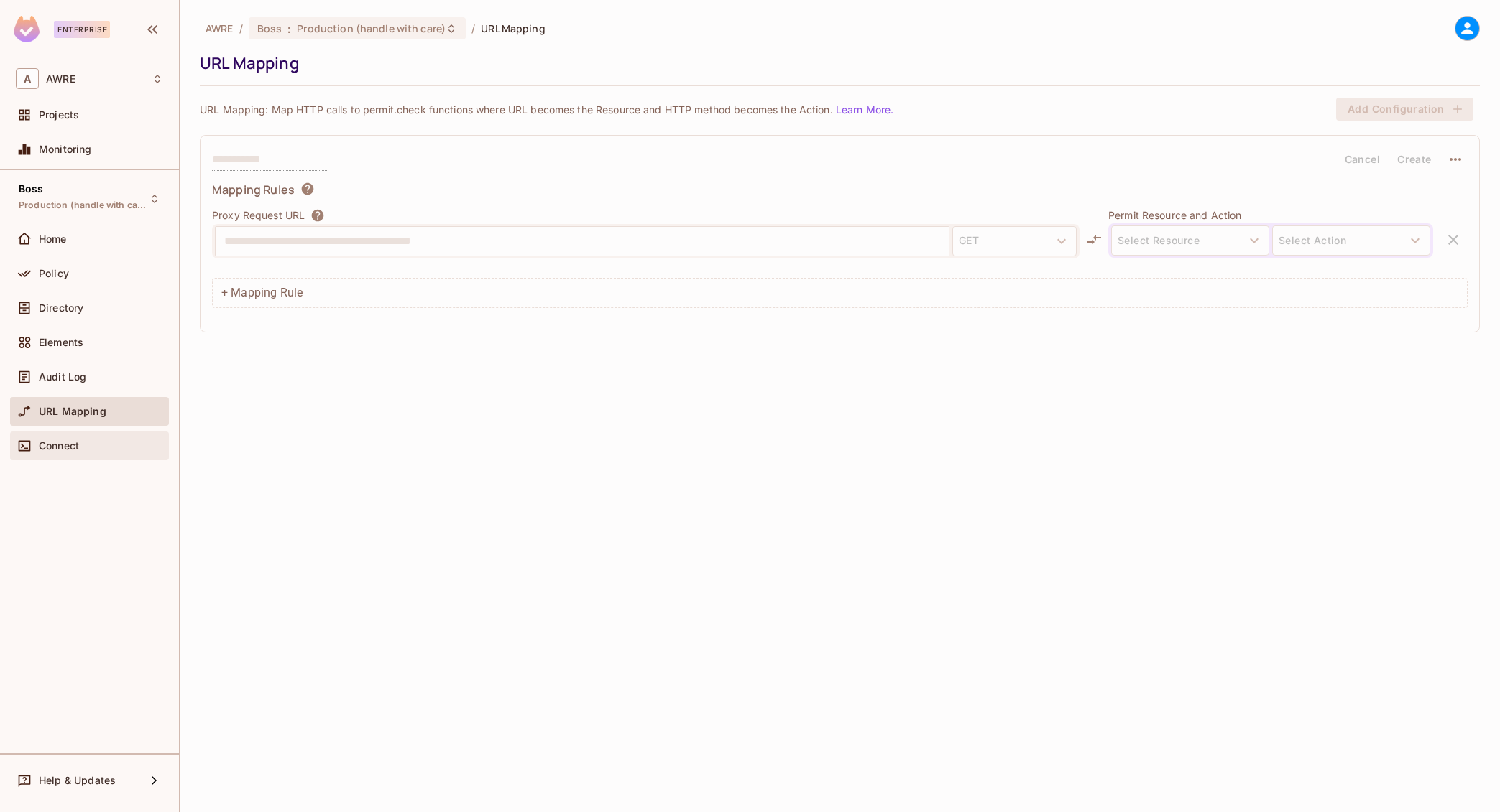
click at [71, 445] on span "Connect" at bounding box center [59, 446] width 41 height 11
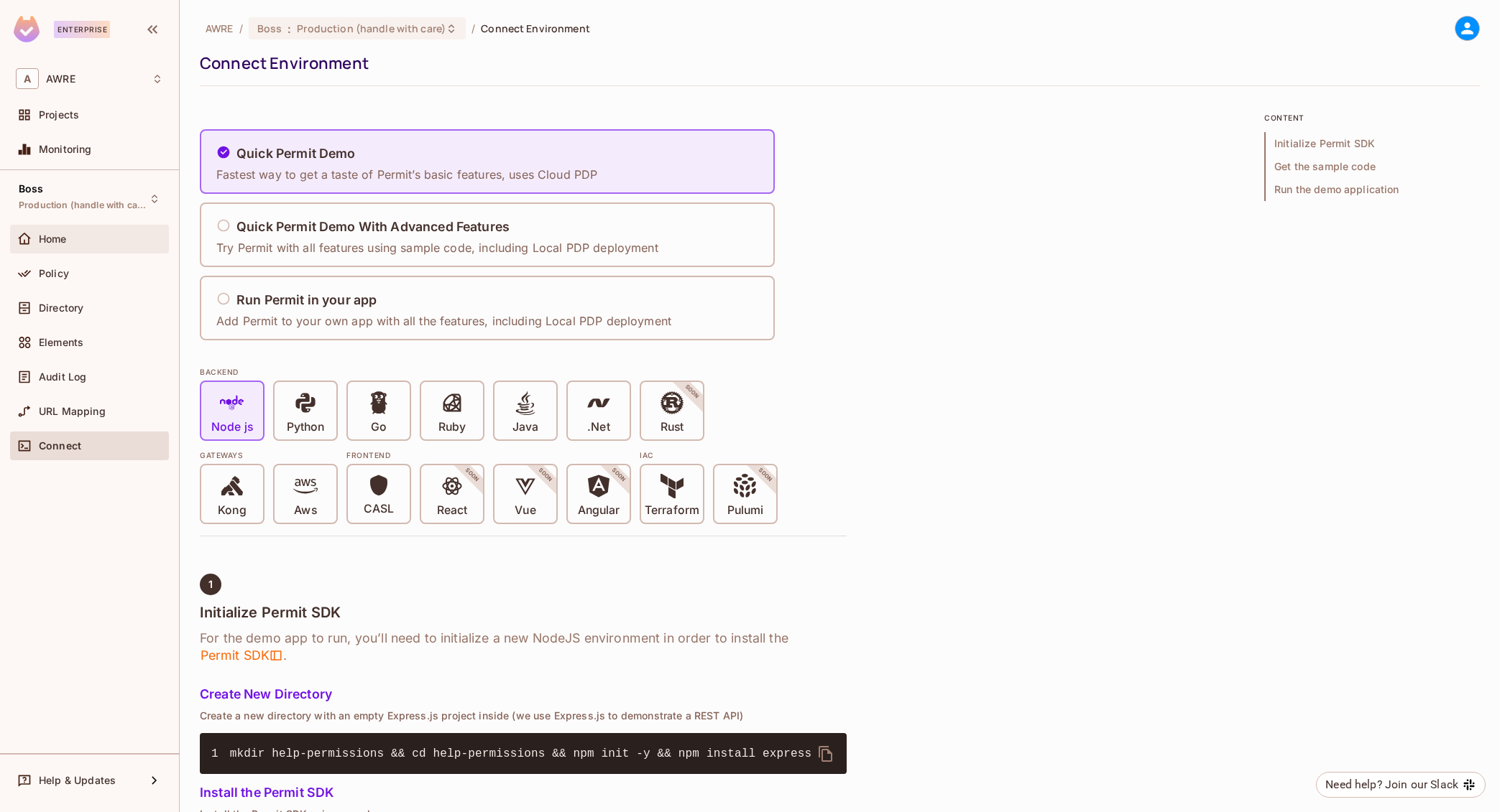
click at [62, 243] on span "Home" at bounding box center [53, 239] width 28 height 11
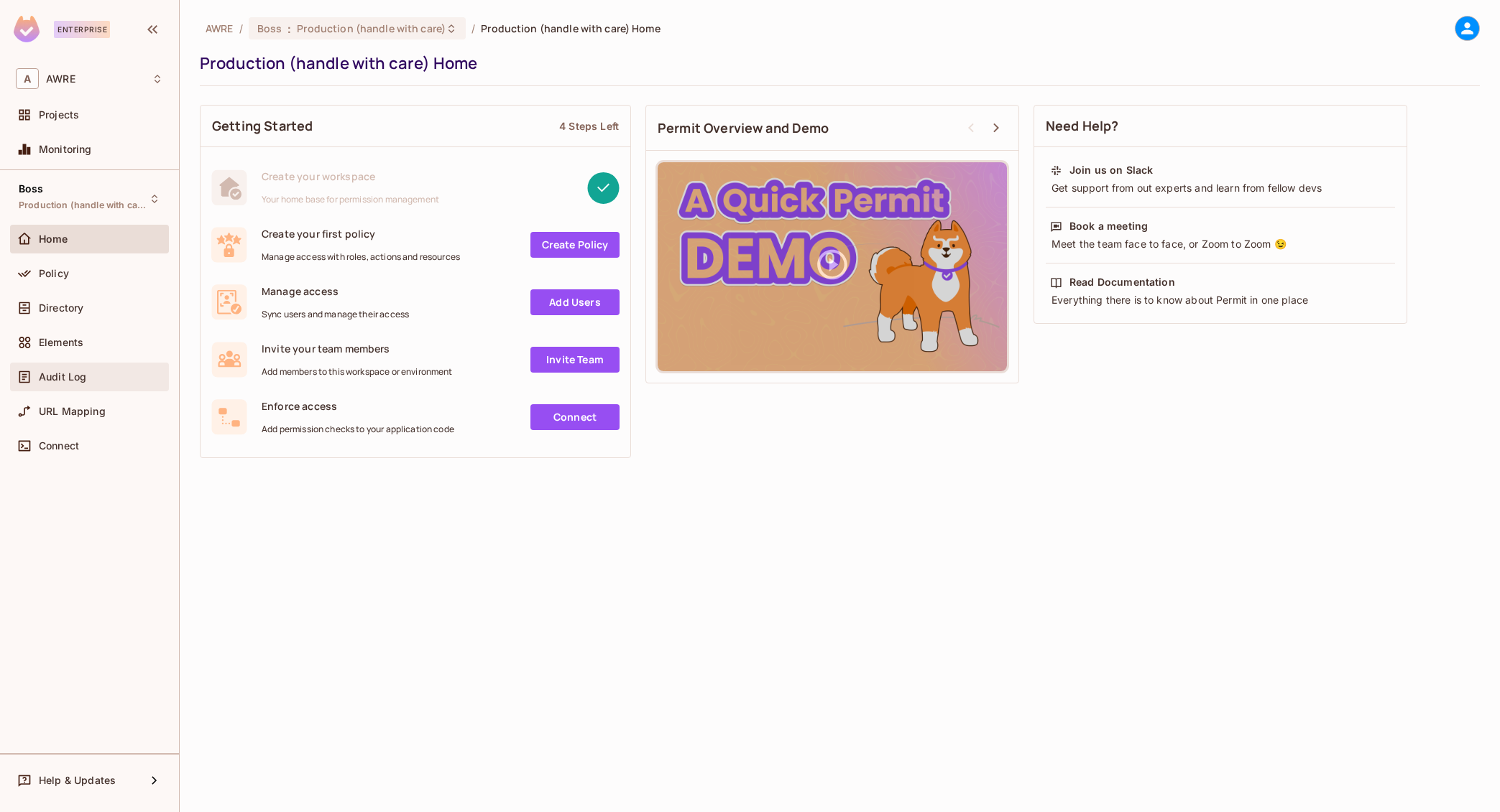
click at [71, 373] on span "Audit Log" at bounding box center [62, 377] width 47 height 11
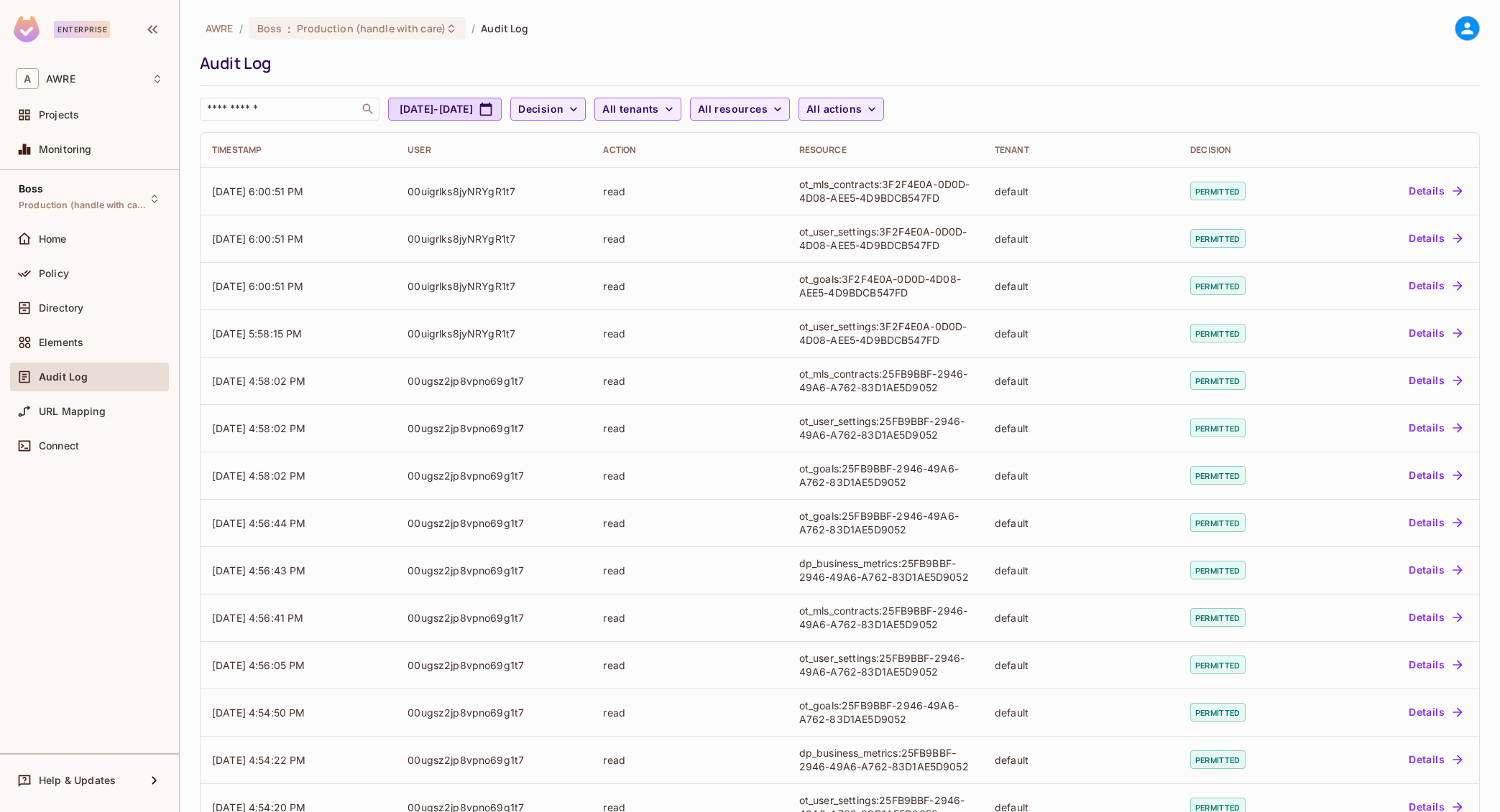
click at [1275, 56] on div "Audit Log" at bounding box center [836, 63] width 1273 height 22
click at [607, 2] on div "AWRE / Boss : Production (handle with care) / Audit Log Audit Log ​ [DATE] - [D…" at bounding box center [839, 406] width 1320 height 812
click at [60, 414] on span "URL Mapping" at bounding box center [72, 411] width 67 height 11
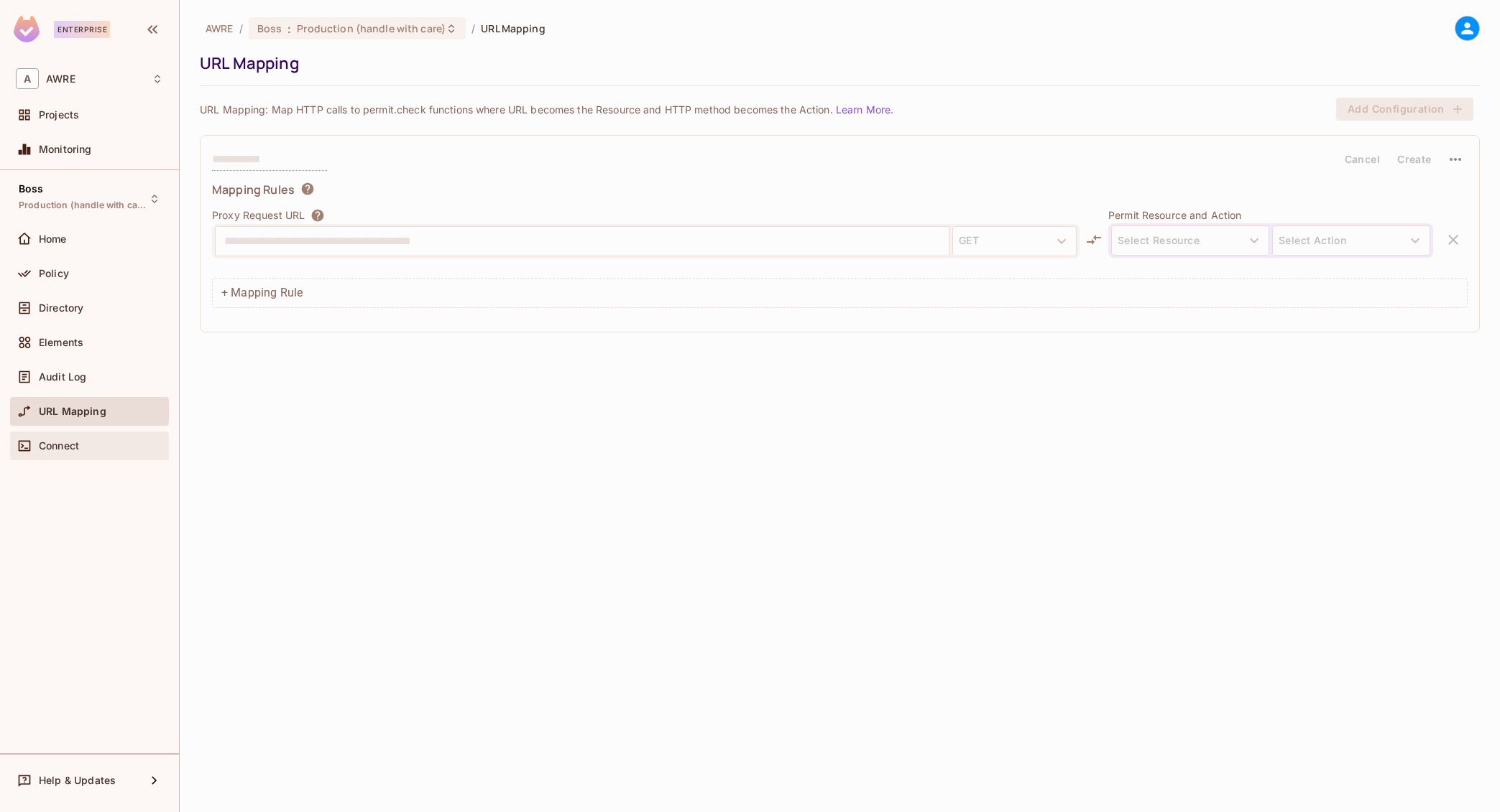
click at [68, 447] on span "Connect" at bounding box center [59, 446] width 41 height 11
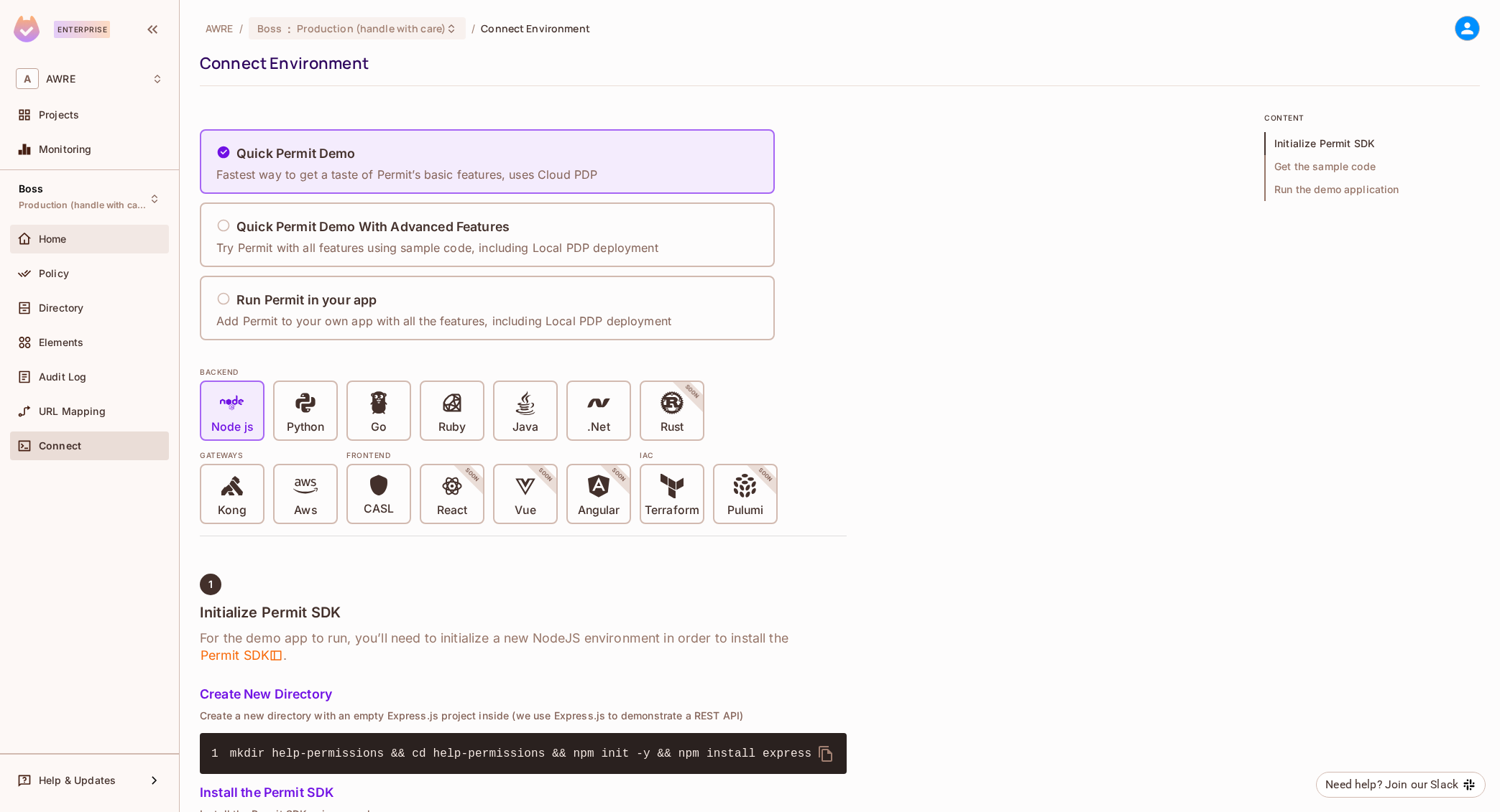
click at [52, 241] on span "Home" at bounding box center [53, 239] width 28 height 11
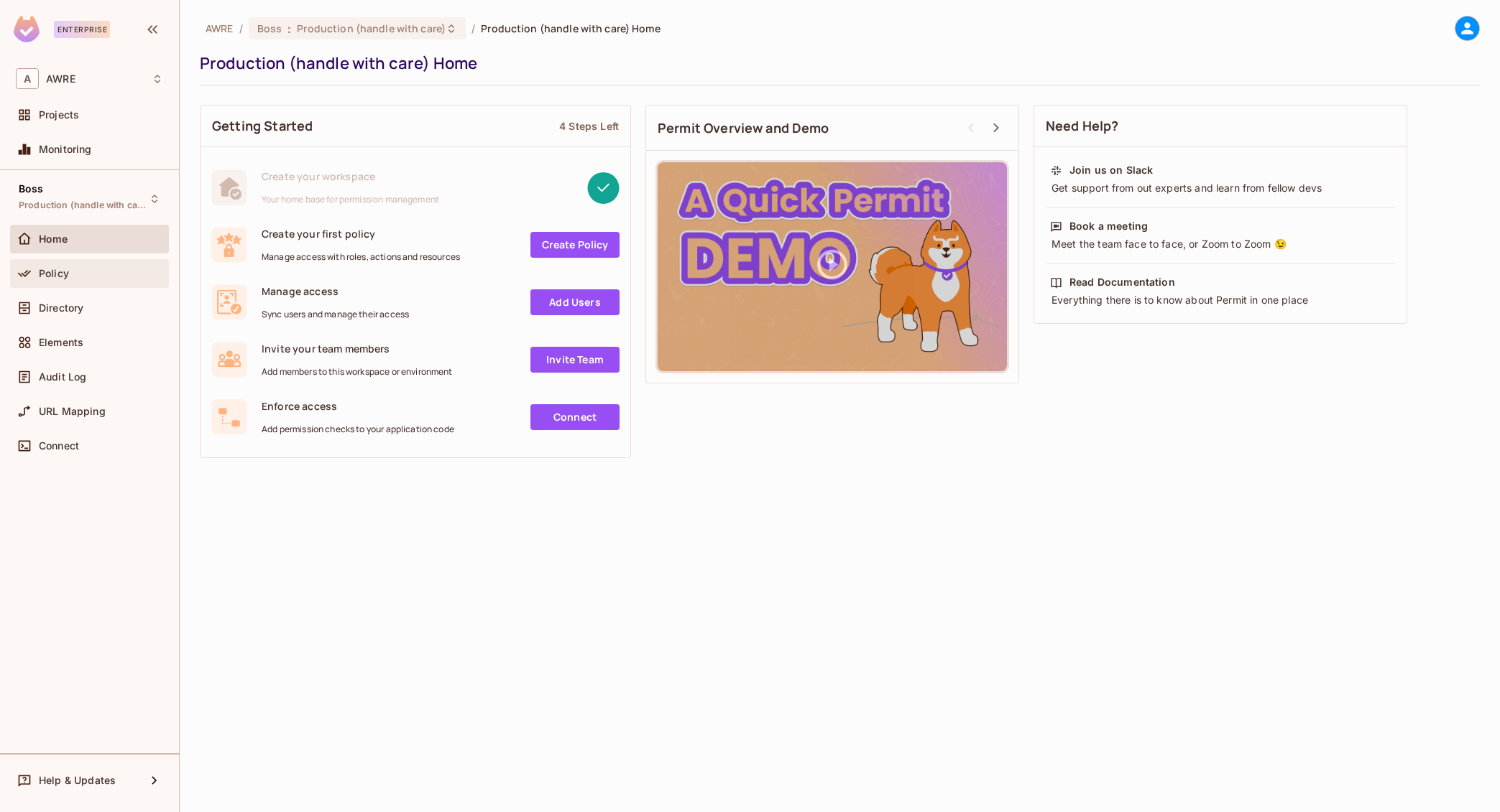
click at [57, 273] on span "Policy" at bounding box center [54, 273] width 30 height 11
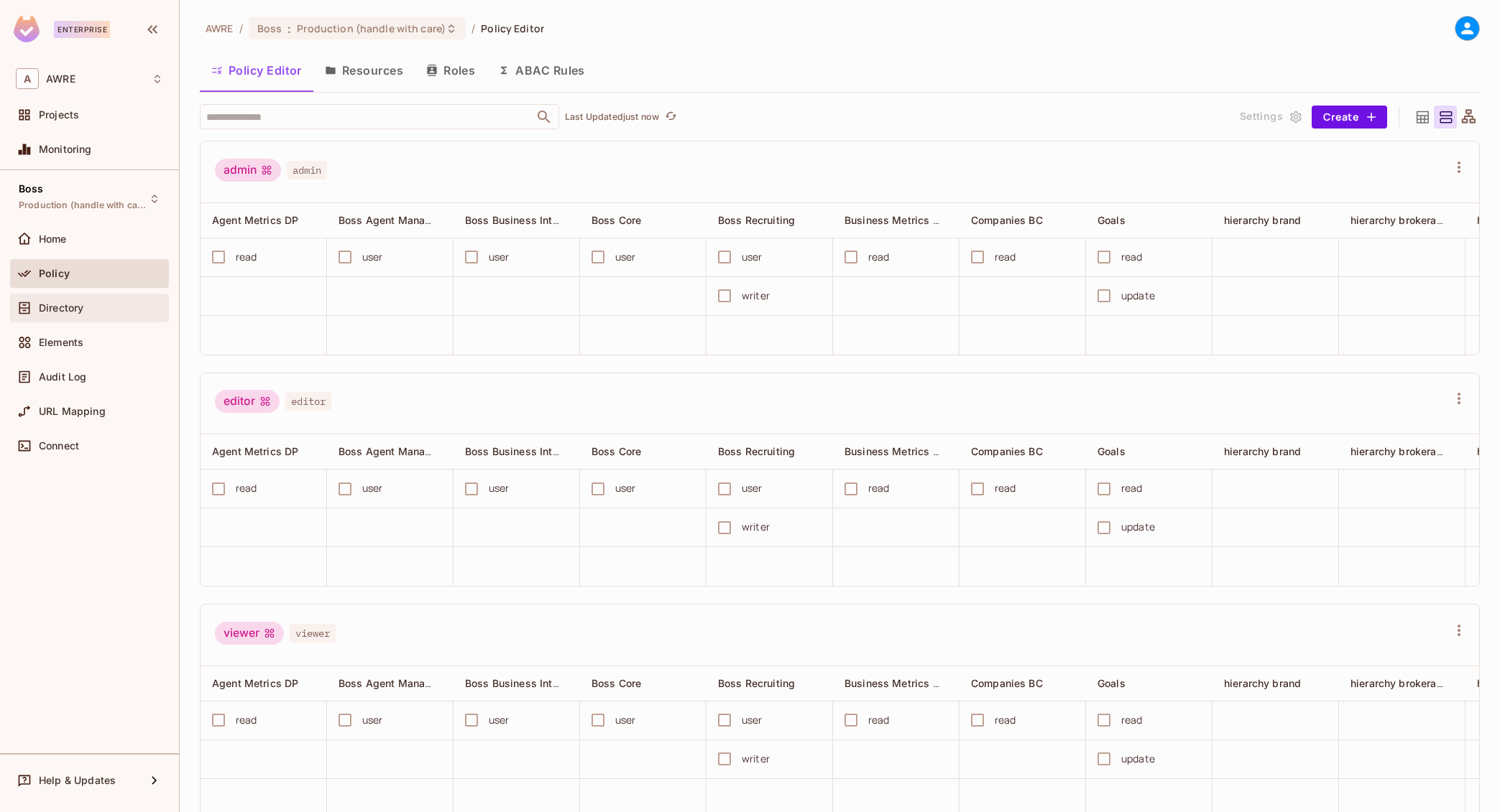
click at [59, 309] on span "Directory" at bounding box center [61, 308] width 45 height 11
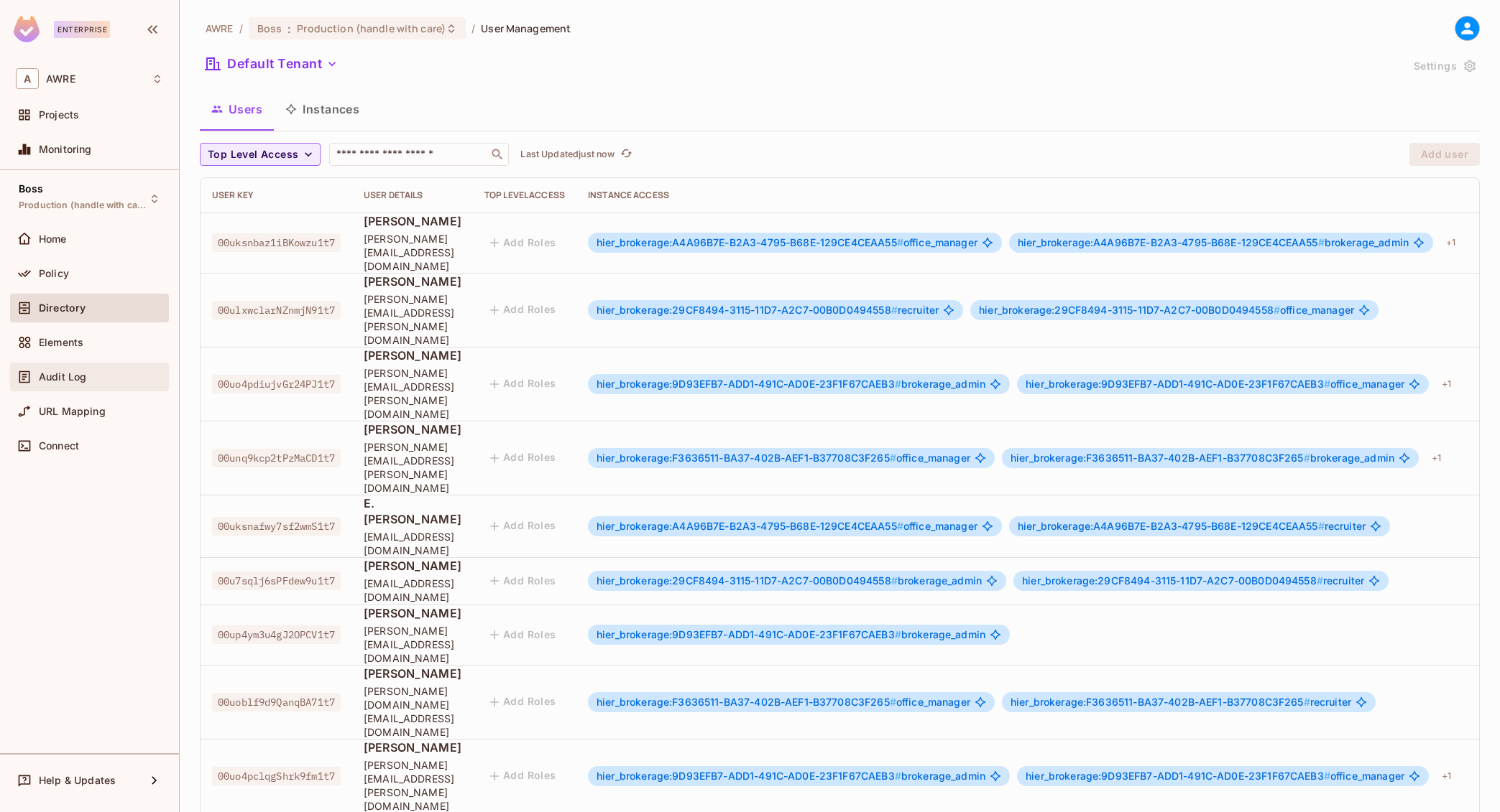
click at [59, 373] on span "Audit Log" at bounding box center [62, 377] width 47 height 11
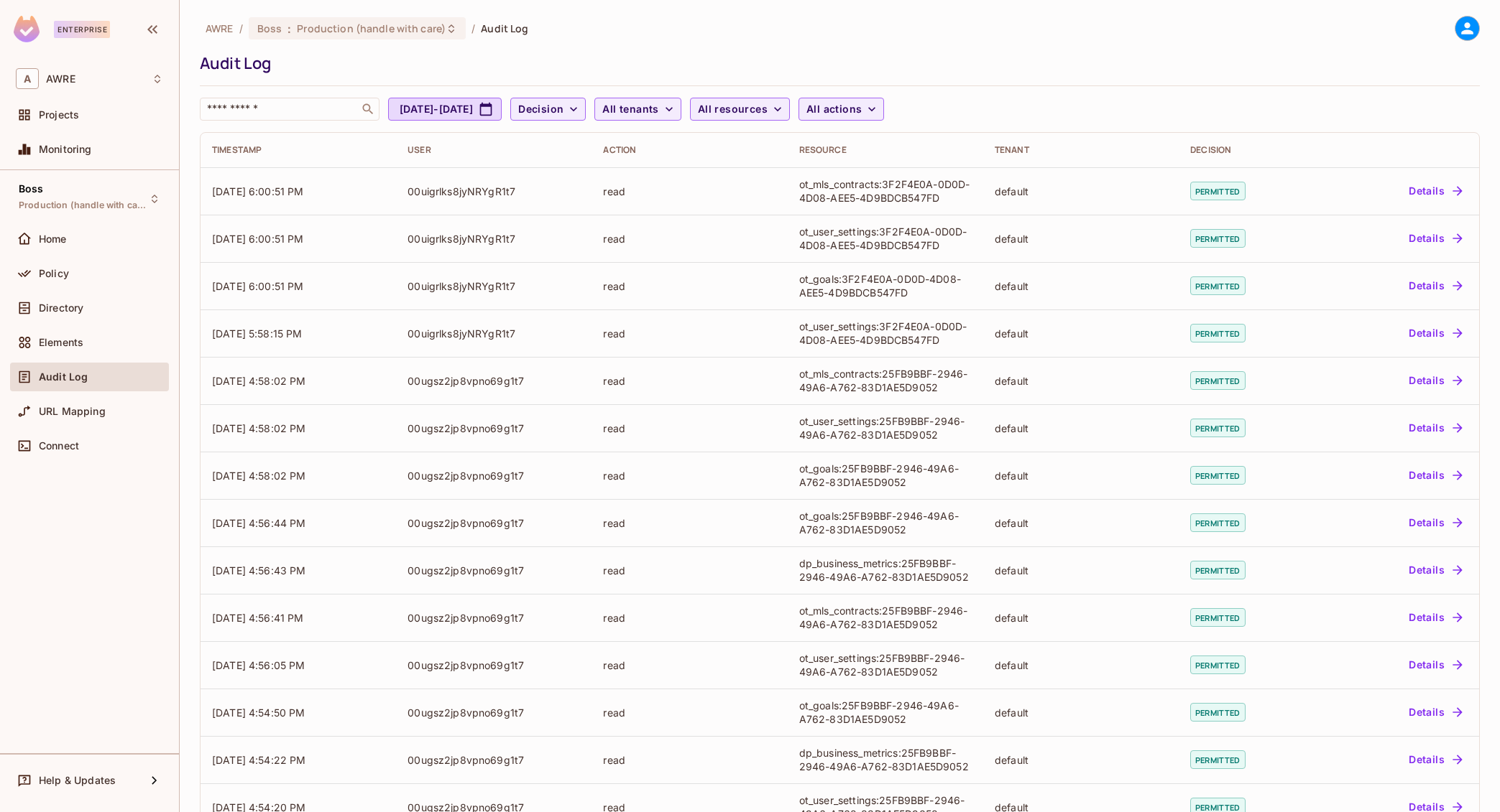
click at [1068, 105] on div "​ [DATE] - [DATE] Decision All tenants All resources All actions" at bounding box center [836, 109] width 1273 height 23
click at [954, 41] on div "AWRE / Boss : Production (handle with care) / Audit Log Audit Log ​ [DATE] - [D…" at bounding box center [839, 67] width 1280 height 105
click at [999, 32] on div "AWRE / Boss : Production (handle with care) / Audit Log" at bounding box center [839, 28] width 1280 height 25
